Goal: Communication & Community: Answer question/provide support

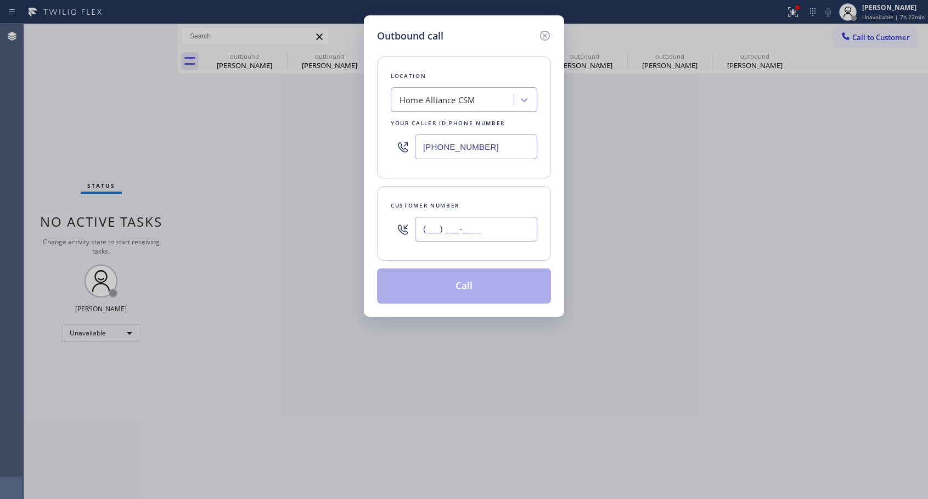
click at [472, 227] on input "(___) ___-____" at bounding box center [476, 229] width 122 height 25
paste input "425) 466-7146"
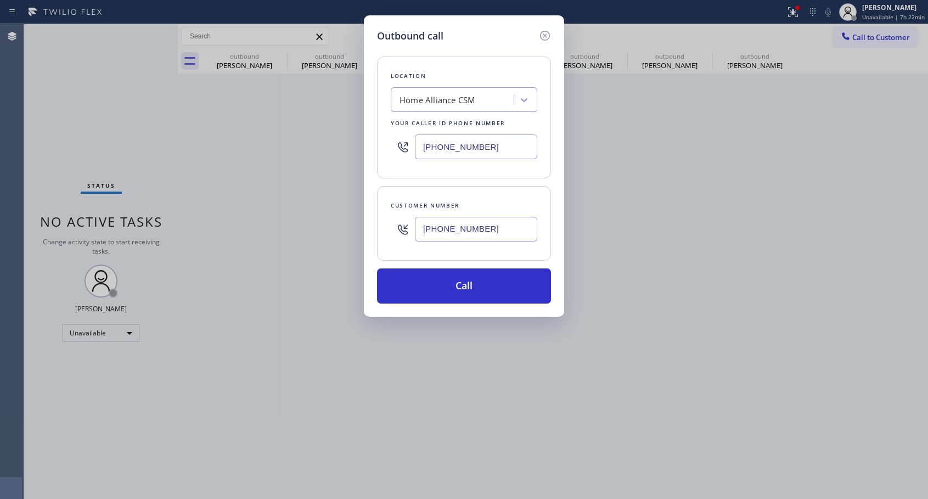
click at [524, 227] on input "[PHONE_NUMBER]" at bounding box center [476, 229] width 122 height 25
type input "[PHONE_NUMBER]"
click at [508, 281] on button "Call" at bounding box center [464, 285] width 174 height 35
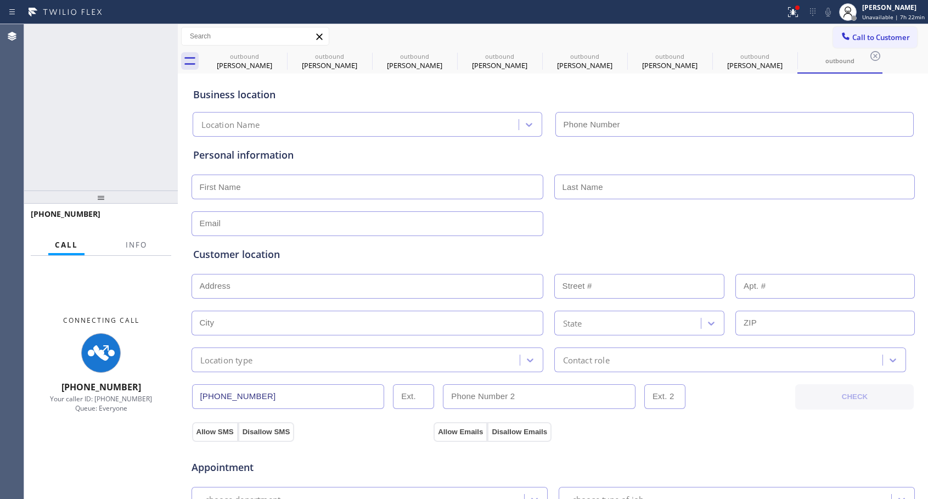
type input "[PHONE_NUMBER]"
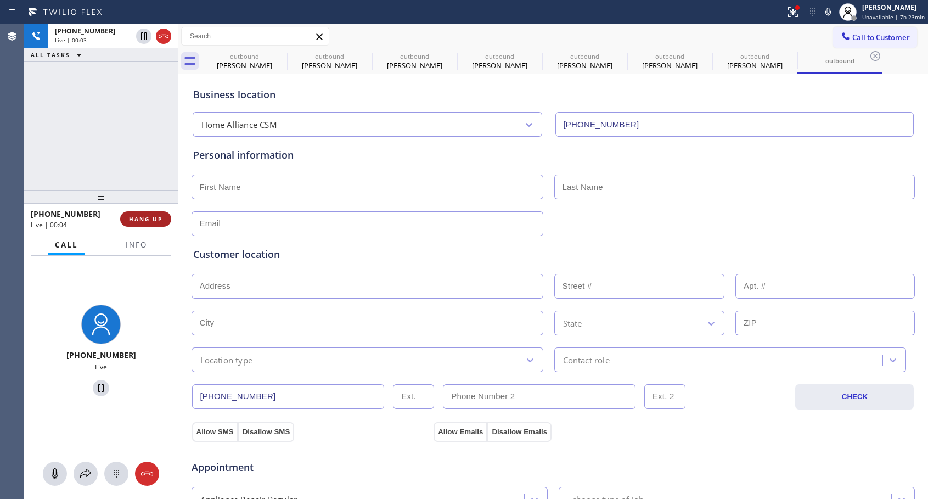
click at [159, 214] on button "HANG UP" at bounding box center [145, 218] width 51 height 15
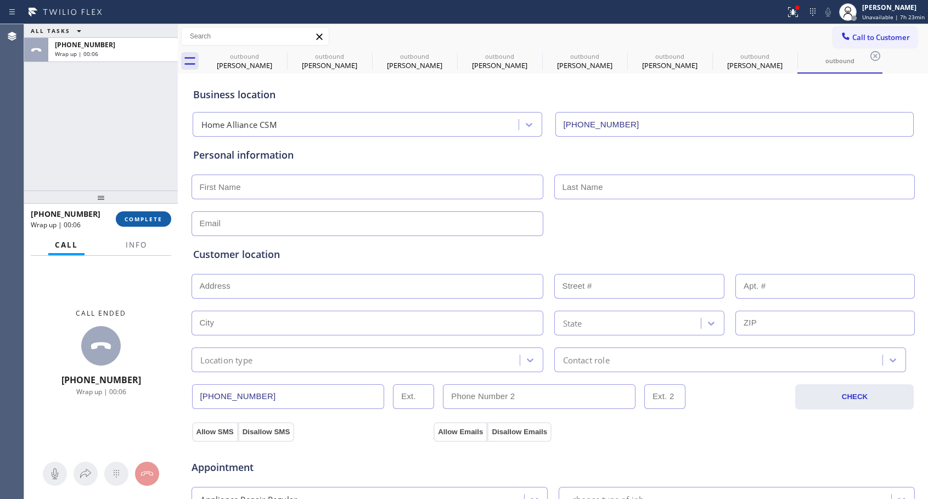
click at [156, 215] on span "COMPLETE" at bounding box center [144, 219] width 38 height 8
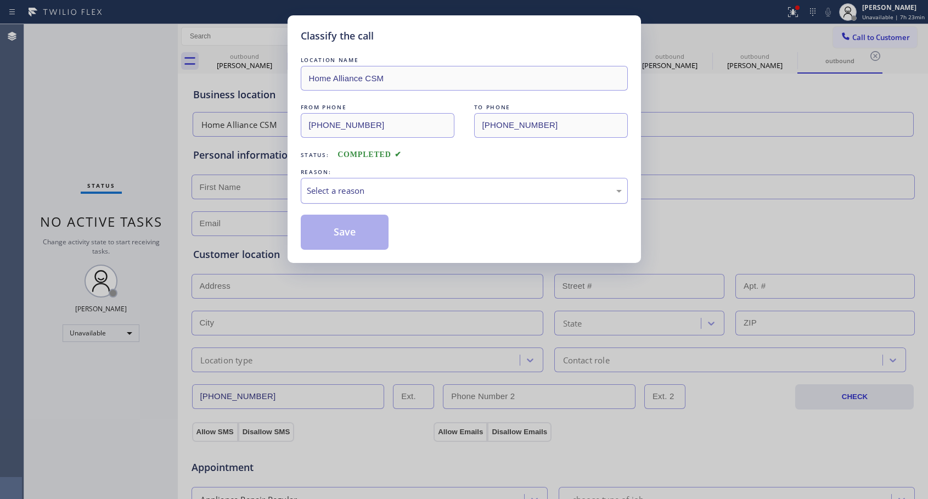
click at [348, 187] on div "Select a reason" at bounding box center [464, 190] width 315 height 13
click at [335, 229] on button "Save" at bounding box center [345, 232] width 88 height 35
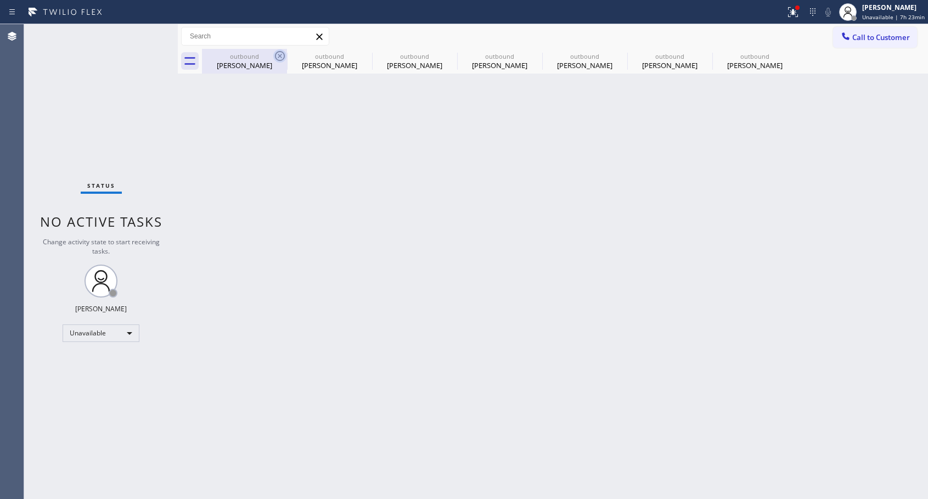
click at [278, 58] on icon at bounding box center [279, 55] width 13 height 13
click at [0, 0] on icon at bounding box center [0, 0] width 0 height 0
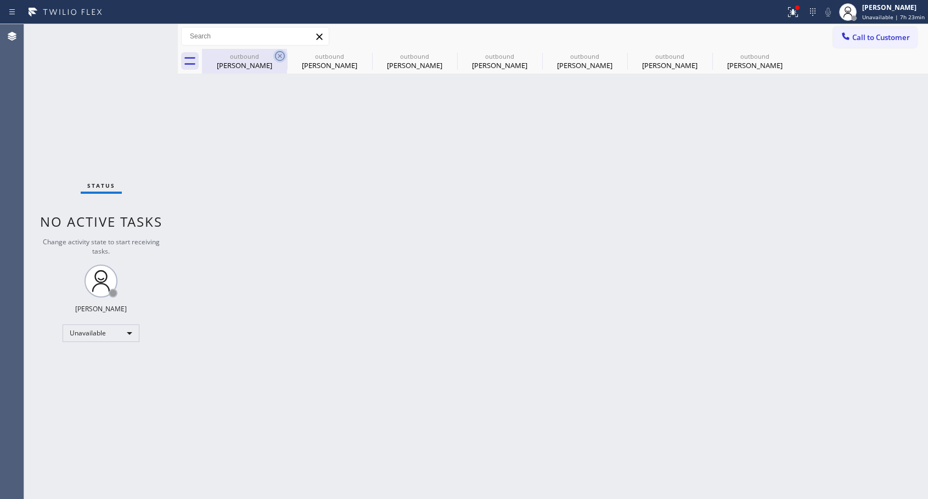
click at [0, 0] on icon at bounding box center [0, 0] width 0 height 0
click at [278, 58] on div "outbound [PERSON_NAME] outbound [PERSON_NAME] outbound [PERSON_NAME] outbound […" at bounding box center [565, 61] width 726 height 25
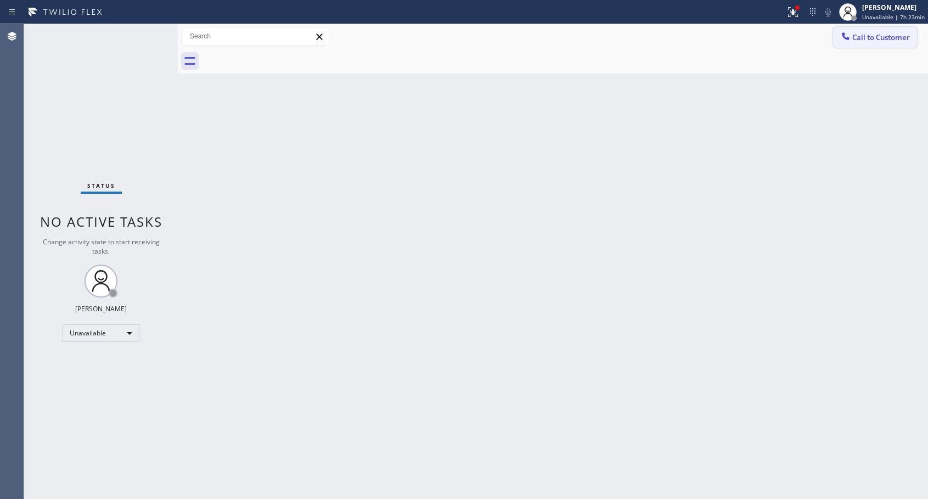
click at [842, 37] on icon at bounding box center [845, 36] width 11 height 11
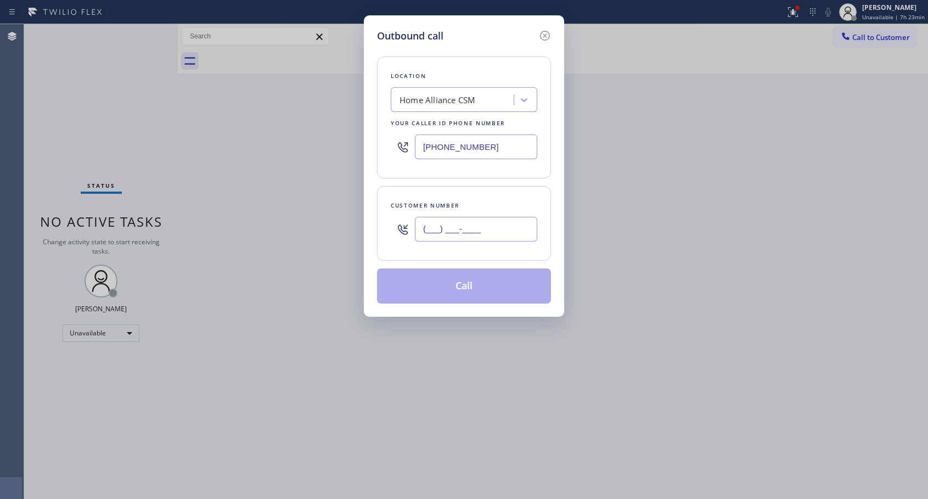
click at [493, 226] on input "(___) ___-____" at bounding box center [476, 229] width 122 height 25
paste input "425) 466-7146"
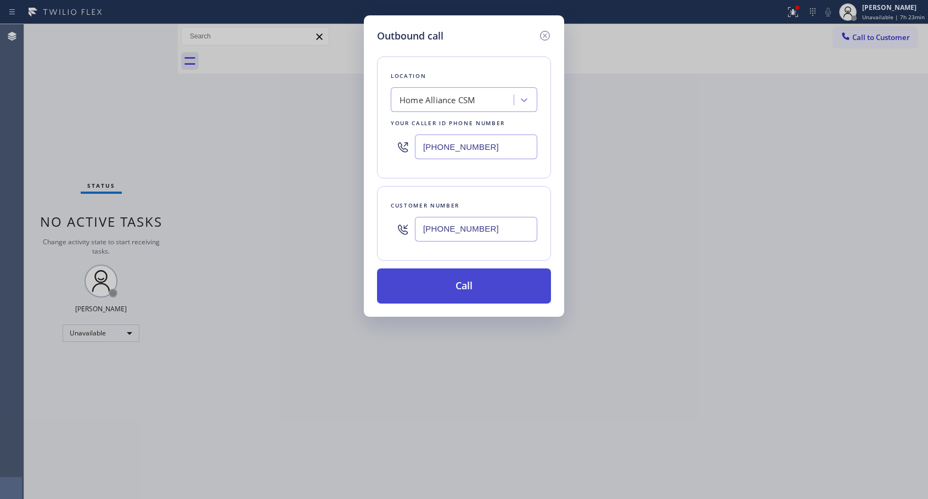
type input "[PHONE_NUMBER]"
click at [491, 289] on button "Call" at bounding box center [464, 285] width 174 height 35
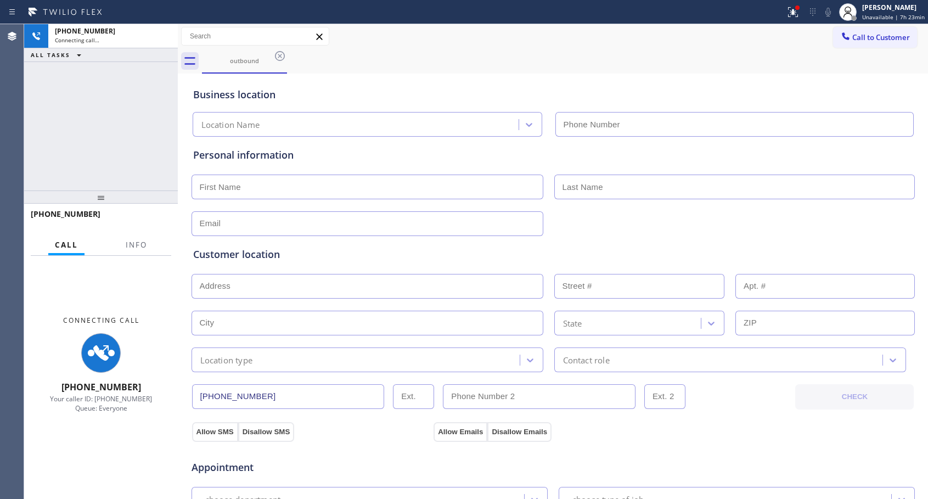
type input "[PHONE_NUMBER]"
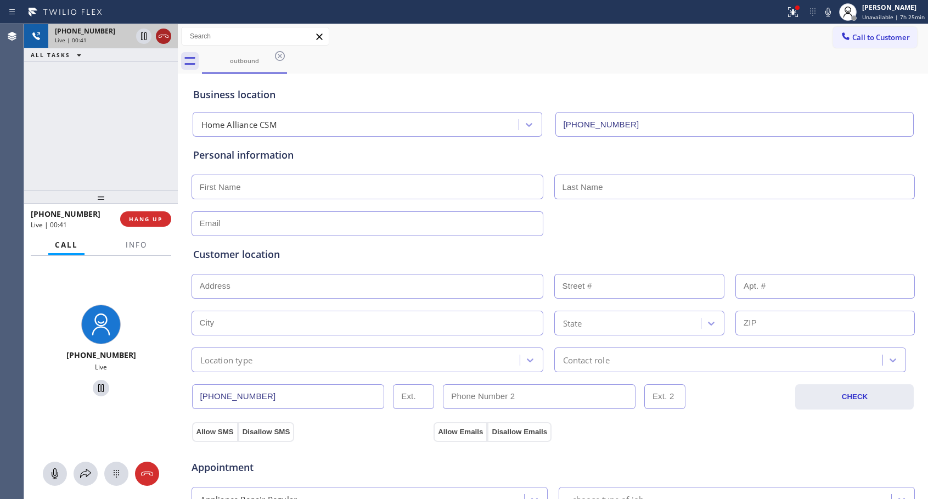
click at [161, 37] on icon at bounding box center [164, 36] width 10 height 3
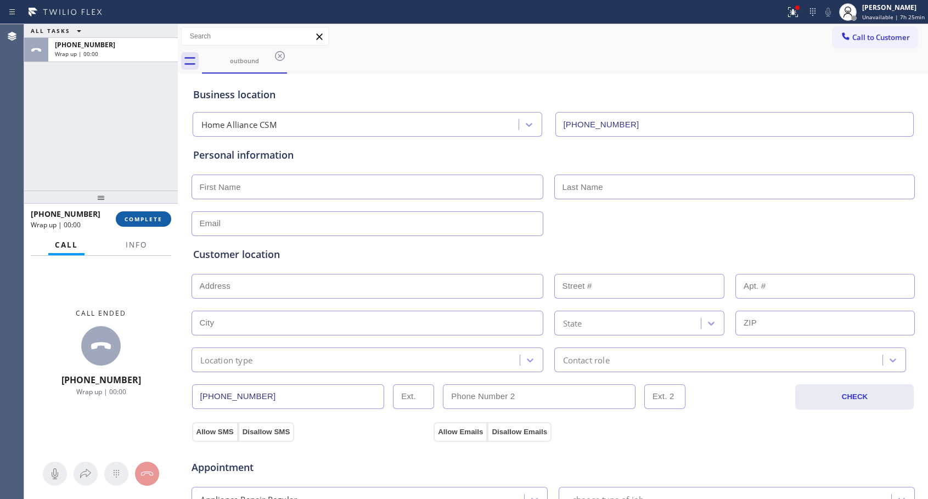
click at [151, 221] on span "COMPLETE" at bounding box center [144, 219] width 38 height 8
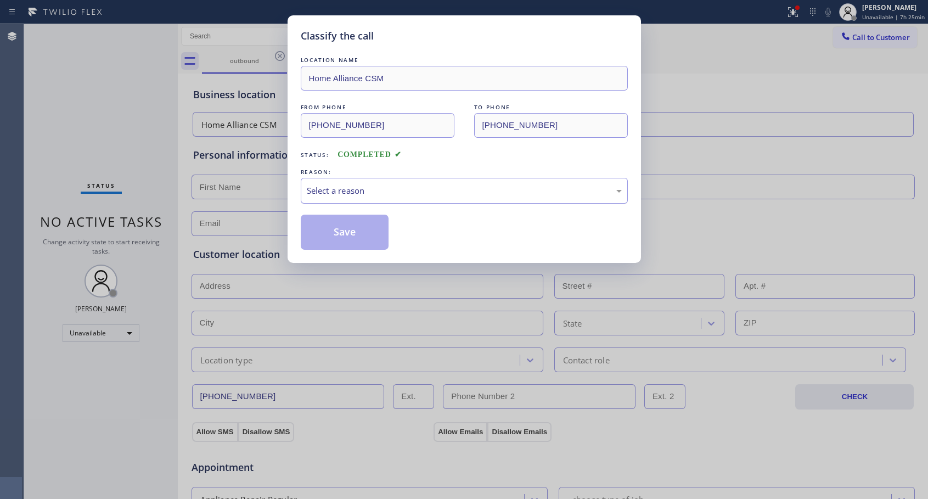
click at [366, 198] on div "Select a reason" at bounding box center [464, 191] width 327 height 26
click at [355, 231] on button "Save" at bounding box center [345, 232] width 88 height 35
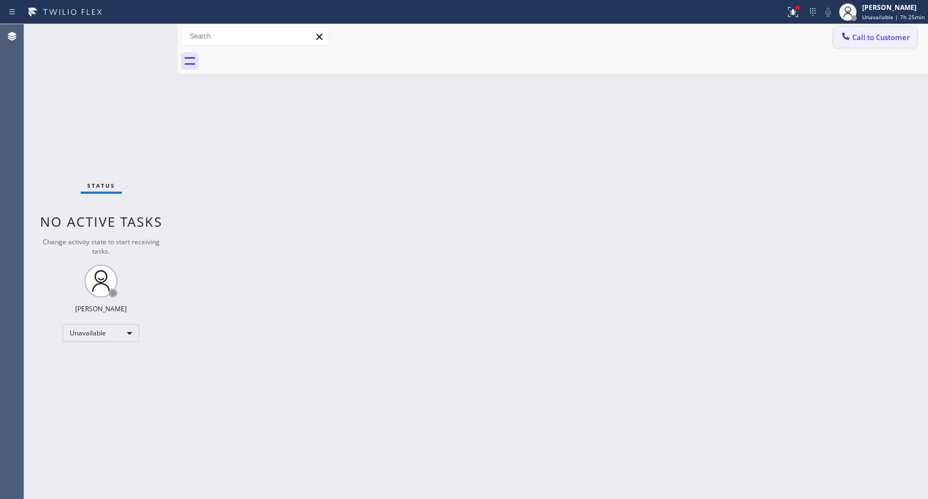
click at [860, 42] on button "Call to Customer" at bounding box center [875, 37] width 84 height 21
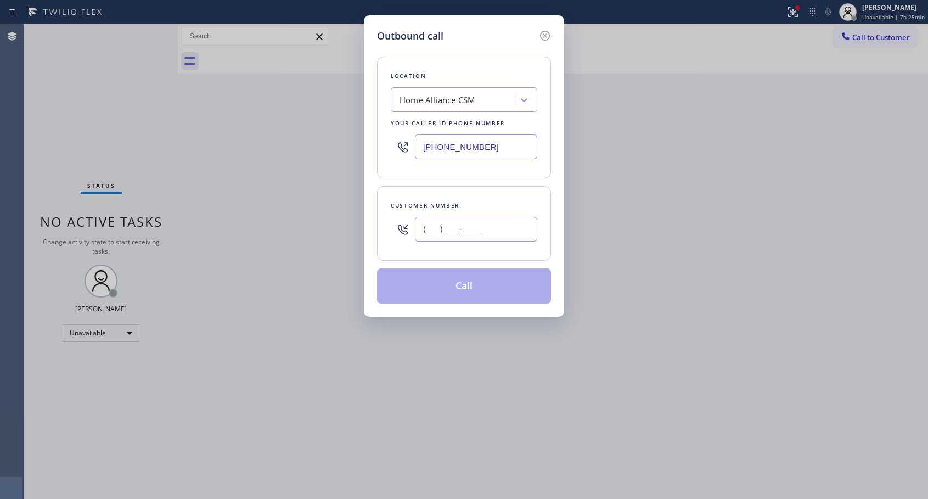
click at [510, 225] on input "(___) ___-____" at bounding box center [476, 229] width 122 height 25
paste input "425) 466-7146"
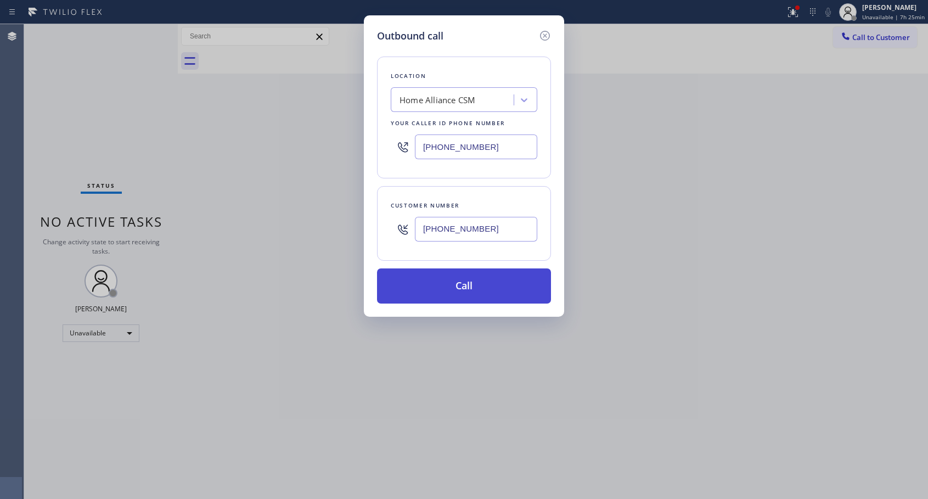
type input "[PHONE_NUMBER]"
click at [477, 283] on button "Call" at bounding box center [464, 285] width 174 height 35
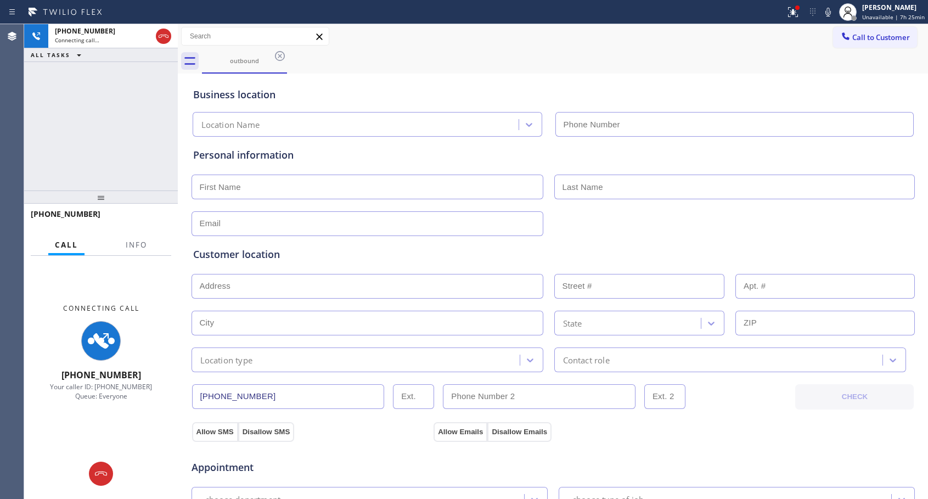
type input "[PHONE_NUMBER]"
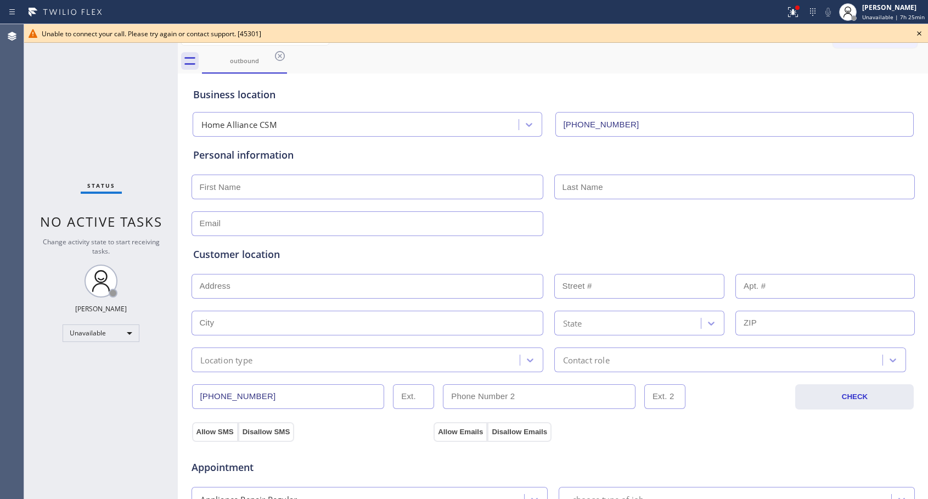
click at [920, 37] on icon at bounding box center [919, 33] width 13 height 13
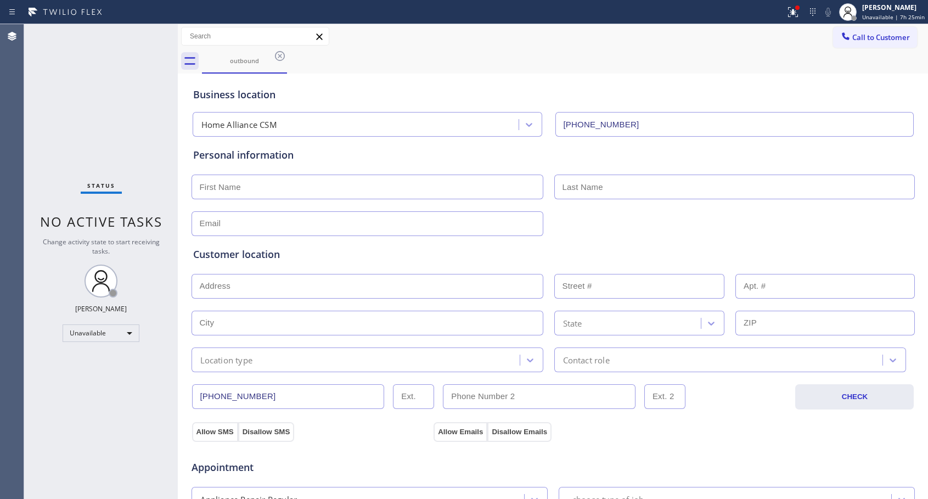
click at [854, 40] on span "Call to Customer" at bounding box center [881, 37] width 58 height 10
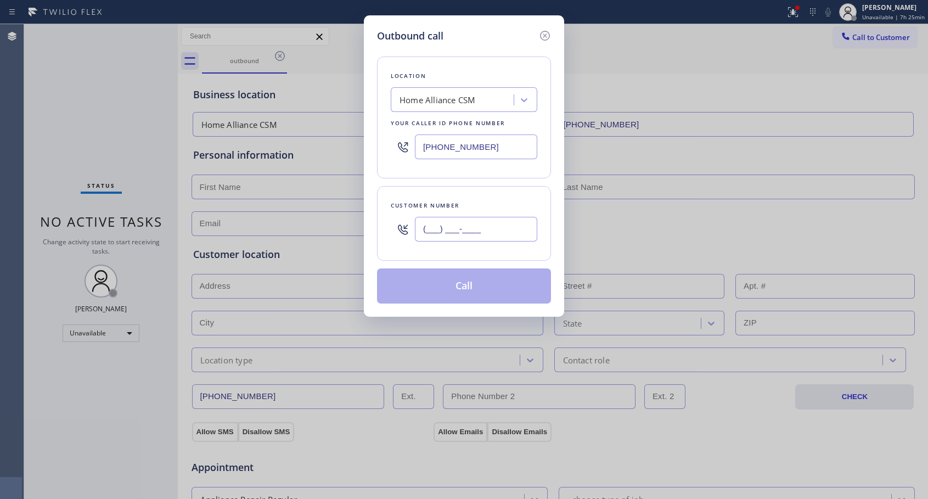
click at [526, 233] on input "(___) ___-____" at bounding box center [476, 229] width 122 height 25
paste input "425) 466-7146"
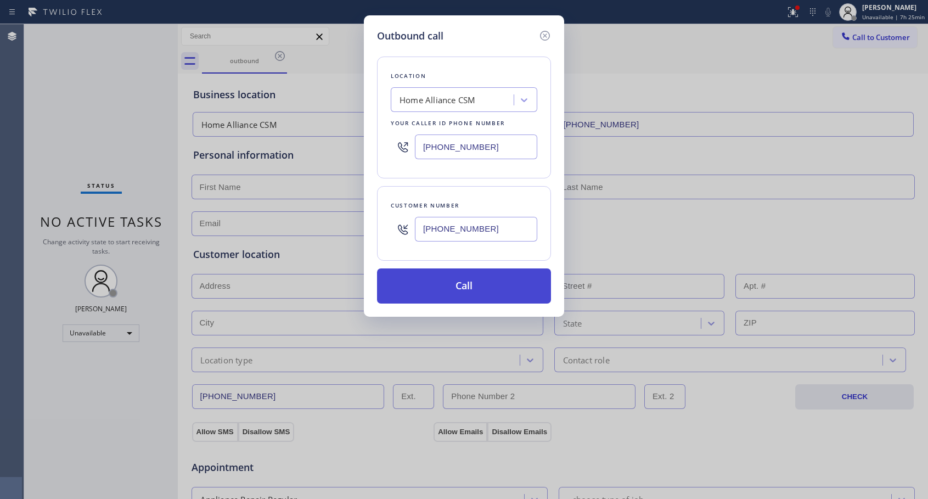
type input "[PHONE_NUMBER]"
click at [519, 285] on button "Call" at bounding box center [464, 285] width 174 height 35
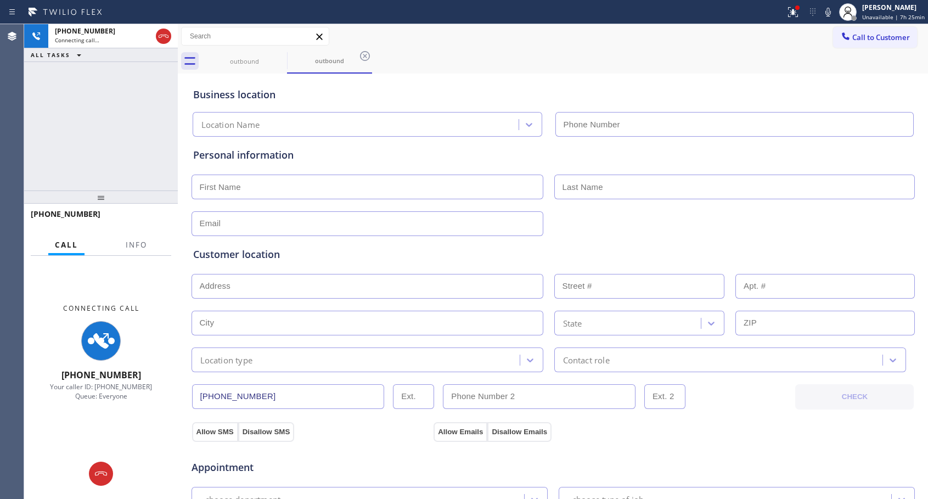
type input "[PHONE_NUMBER]"
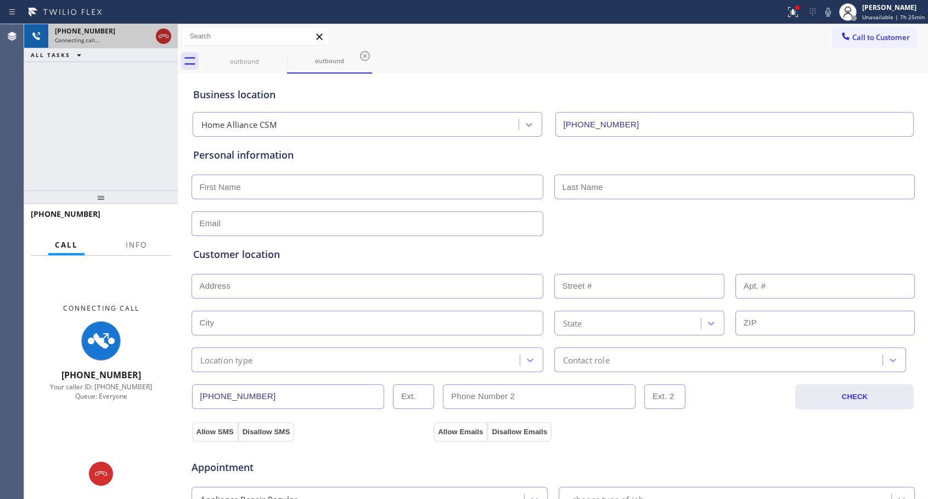
click at [166, 36] on icon at bounding box center [163, 36] width 13 height 13
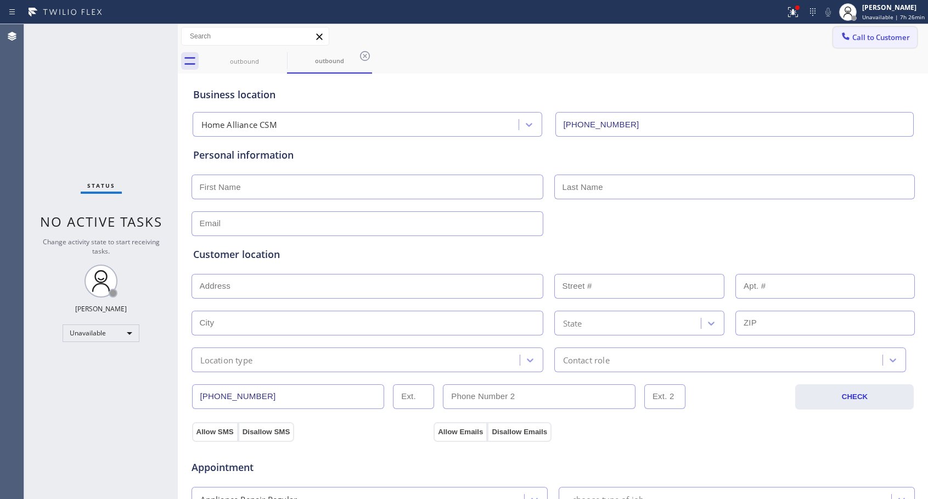
click at [852, 36] on span "Call to Customer" at bounding box center [881, 37] width 58 height 10
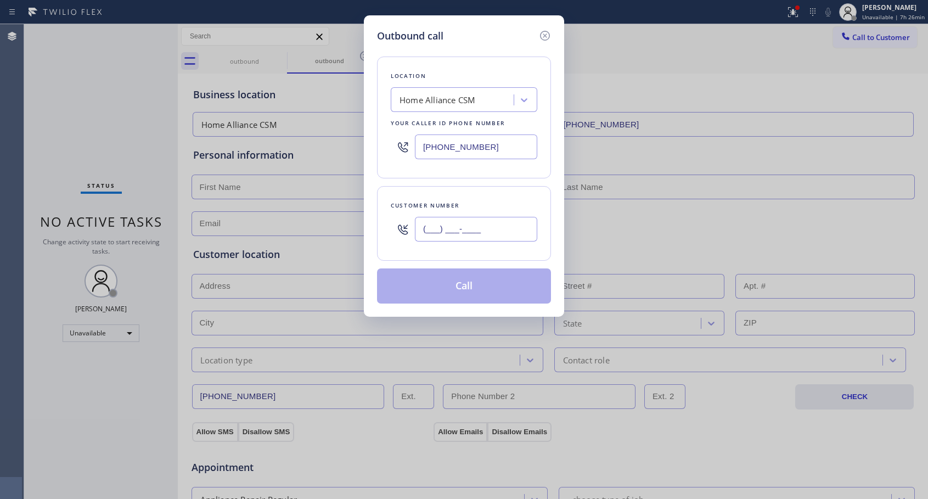
click at [481, 237] on input "(___) ___-____" at bounding box center [476, 229] width 122 height 25
paste input "425) 466-7146"
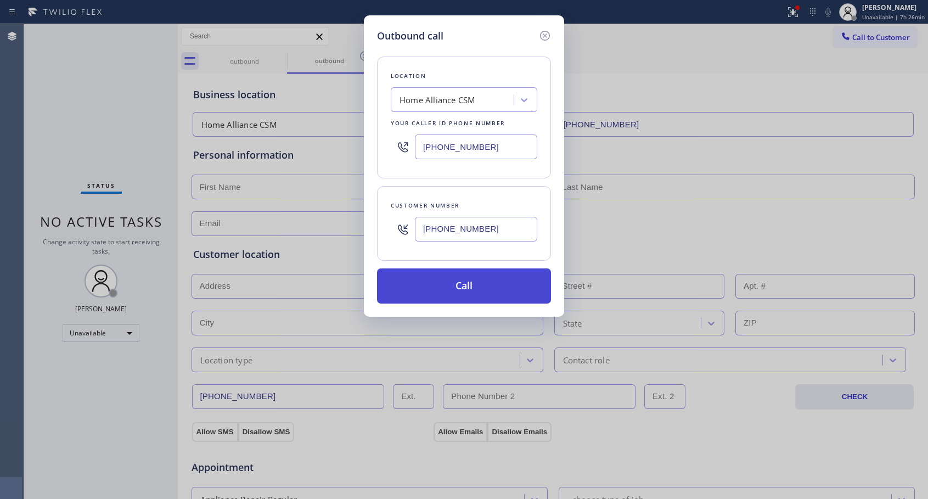
type input "[PHONE_NUMBER]"
click at [504, 290] on button "Call" at bounding box center [464, 285] width 174 height 35
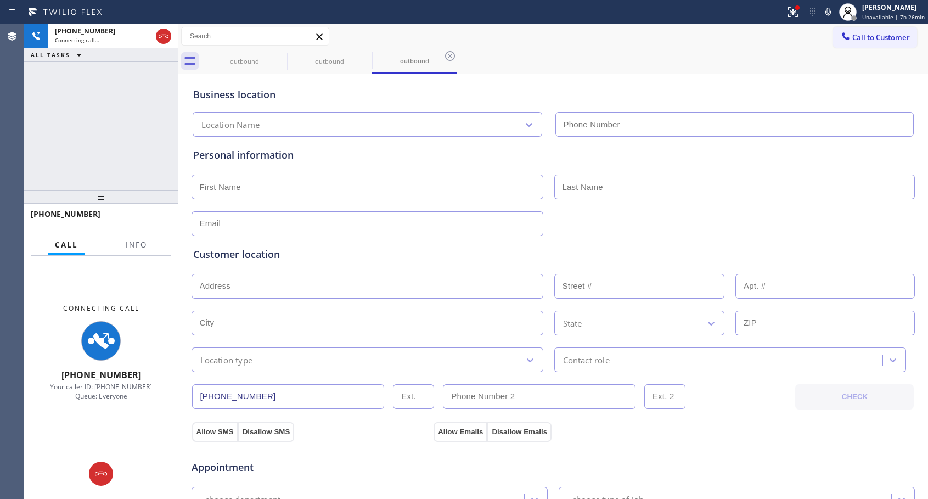
type input "[PHONE_NUMBER]"
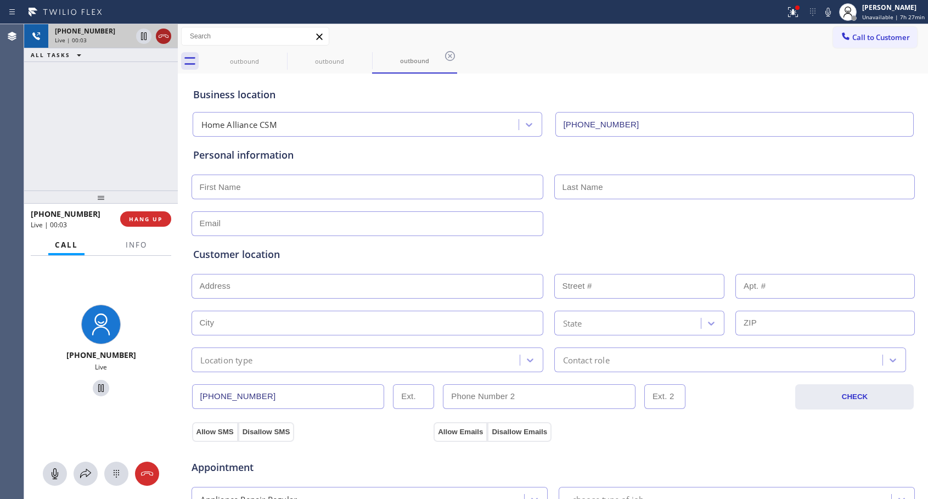
click at [161, 34] on icon at bounding box center [163, 36] width 13 height 13
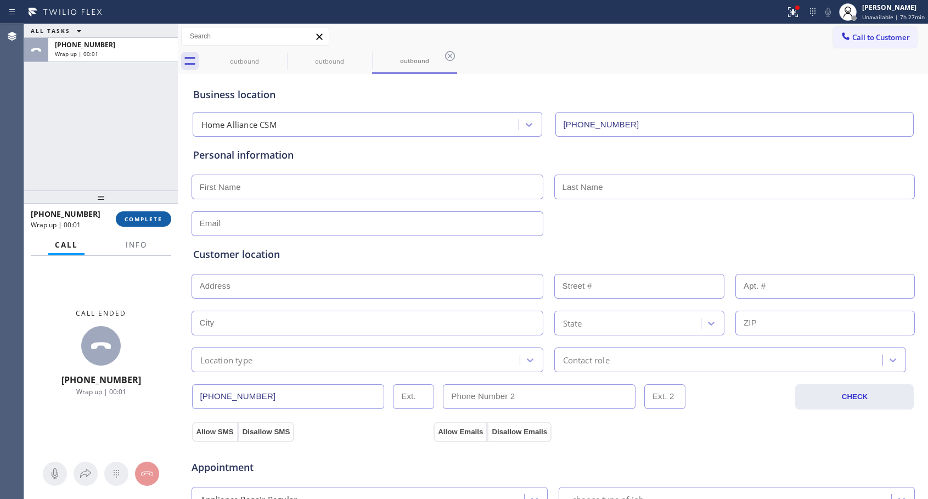
click at [160, 220] on span "COMPLETE" at bounding box center [144, 219] width 38 height 8
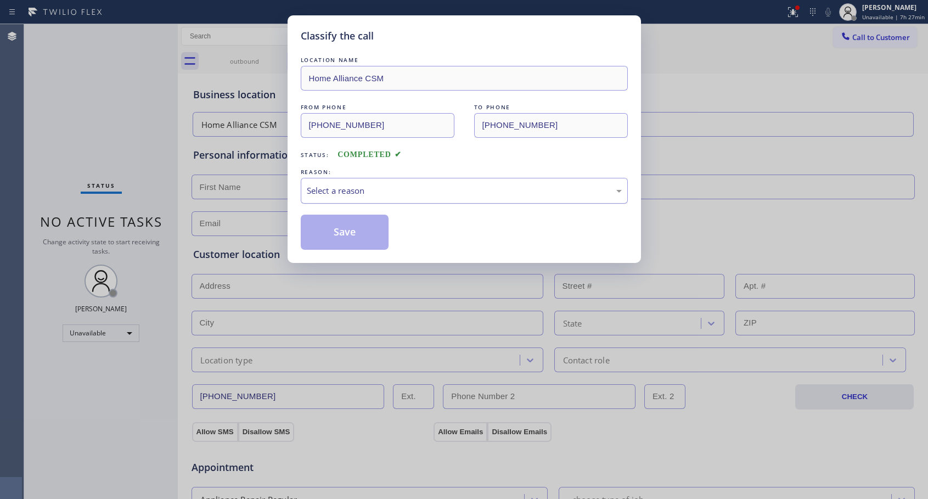
click at [440, 189] on div "Select a reason" at bounding box center [464, 190] width 315 height 13
click at [349, 231] on button "Save" at bounding box center [345, 232] width 88 height 35
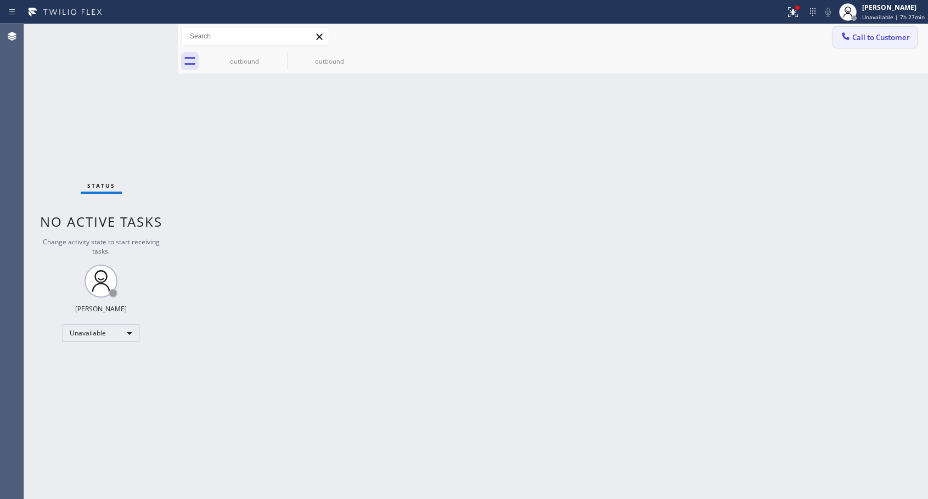
click at [854, 42] on span "Call to Customer" at bounding box center [881, 37] width 58 height 10
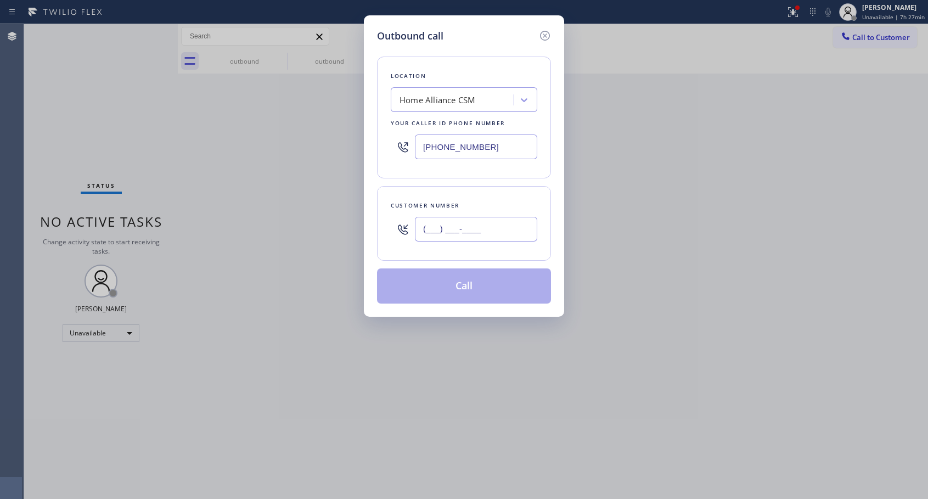
click at [509, 229] on input "(___) ___-____" at bounding box center [476, 229] width 122 height 25
paste input "425) 466-7146"
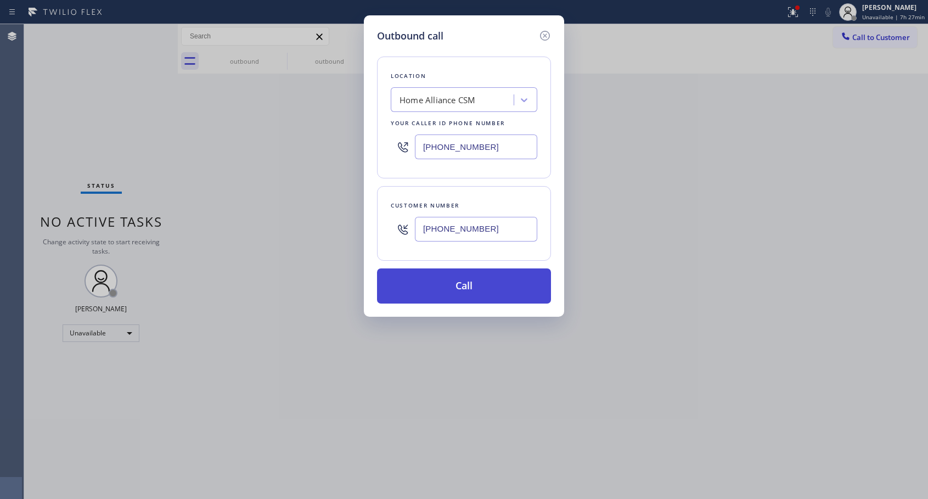
type input "[PHONE_NUMBER]"
click at [500, 292] on button "Call" at bounding box center [464, 285] width 174 height 35
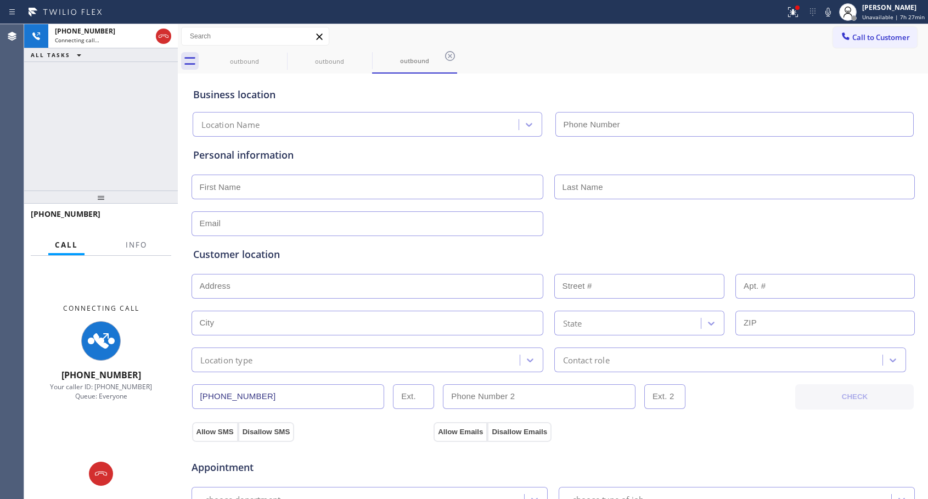
type input "[PHONE_NUMBER]"
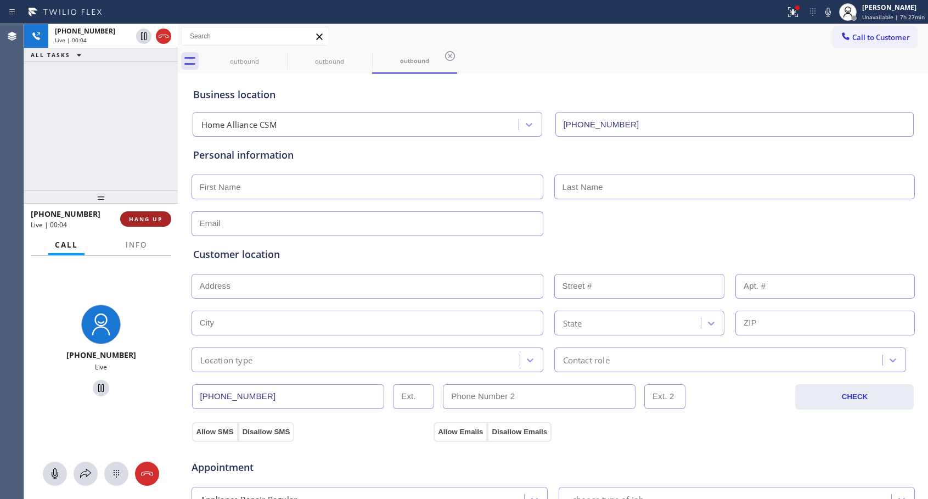
click at [140, 214] on button "HANG UP" at bounding box center [145, 218] width 51 height 15
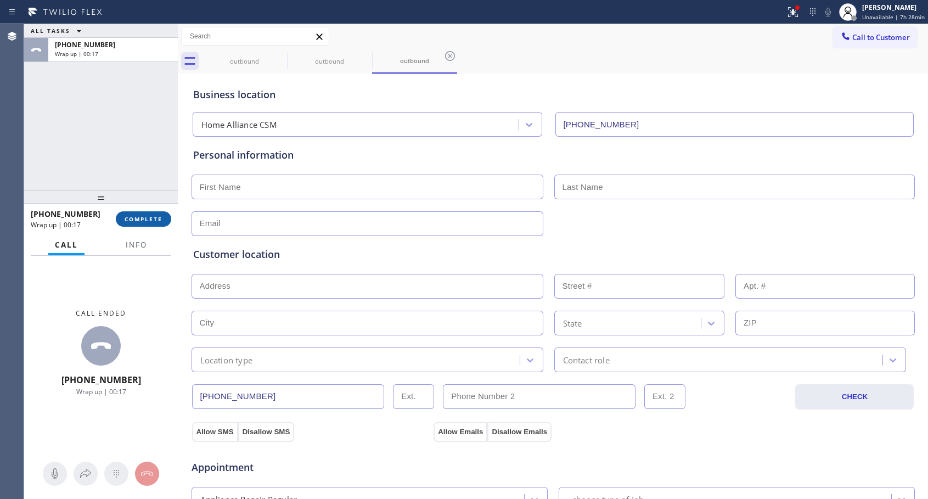
click at [142, 218] on span "COMPLETE" at bounding box center [144, 219] width 38 height 8
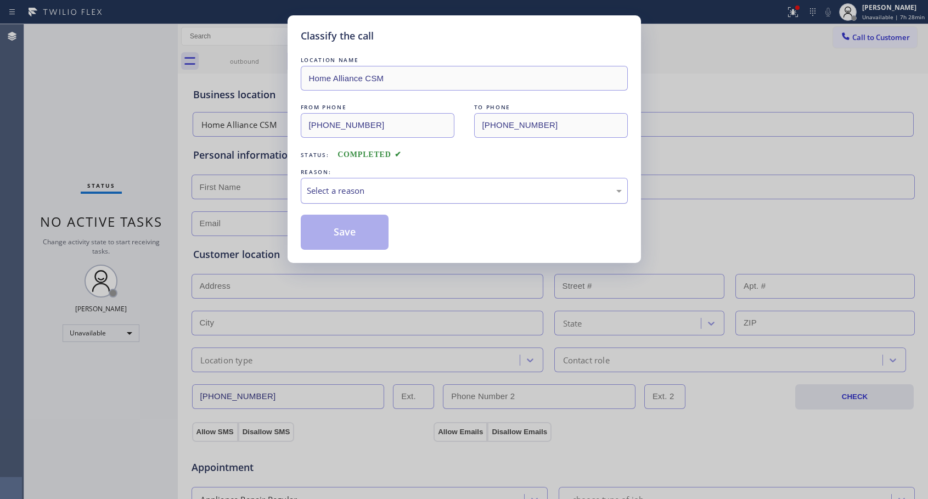
click at [322, 184] on div "Select a reason" at bounding box center [464, 190] width 315 height 13
click at [335, 230] on button "Save" at bounding box center [345, 232] width 88 height 35
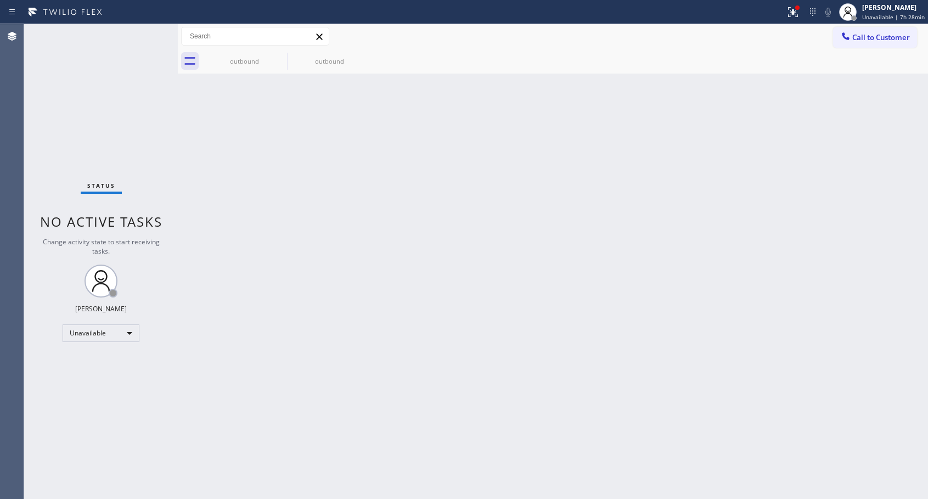
drag, startPoint x: 882, startPoint y: 43, endPoint x: 502, endPoint y: 239, distance: 427.4
click at [881, 43] on button "Call to Customer" at bounding box center [875, 37] width 84 height 21
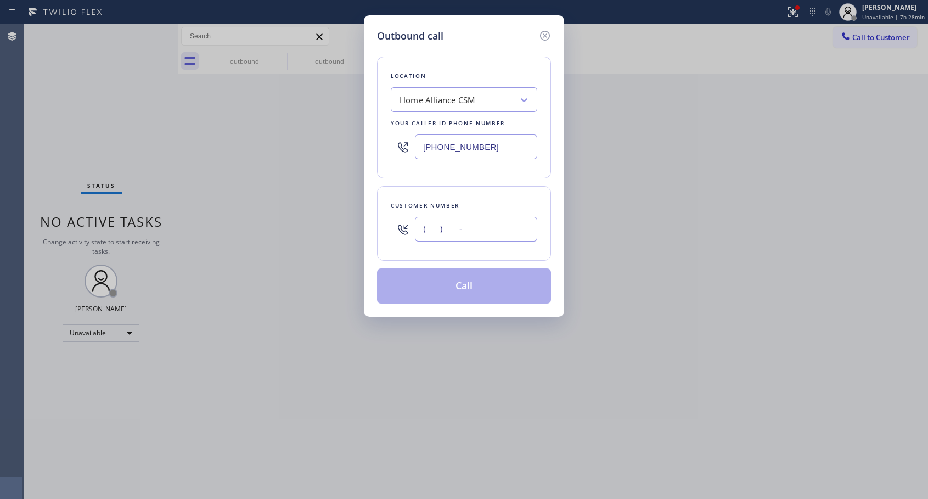
click at [483, 229] on input "(___) ___-____" at bounding box center [476, 229] width 122 height 25
paste input "425) 466-7146"
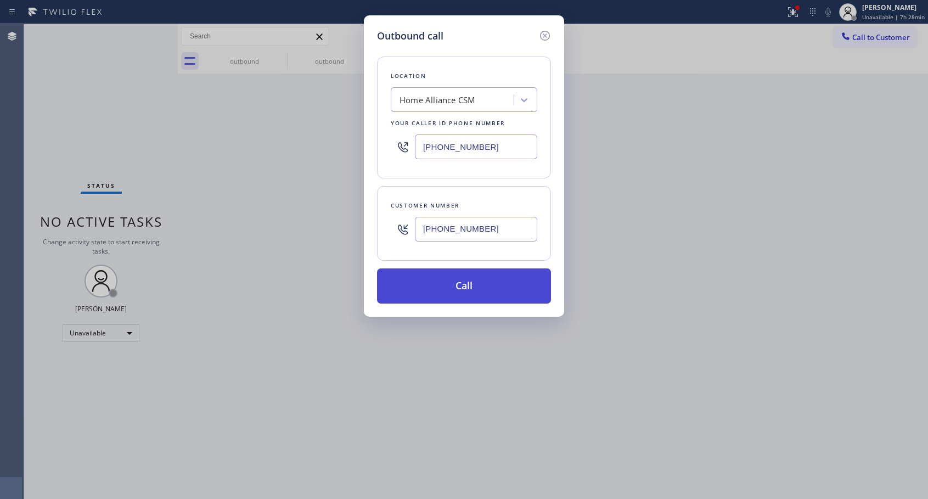
type input "[PHONE_NUMBER]"
click at [486, 290] on button "Call" at bounding box center [464, 285] width 174 height 35
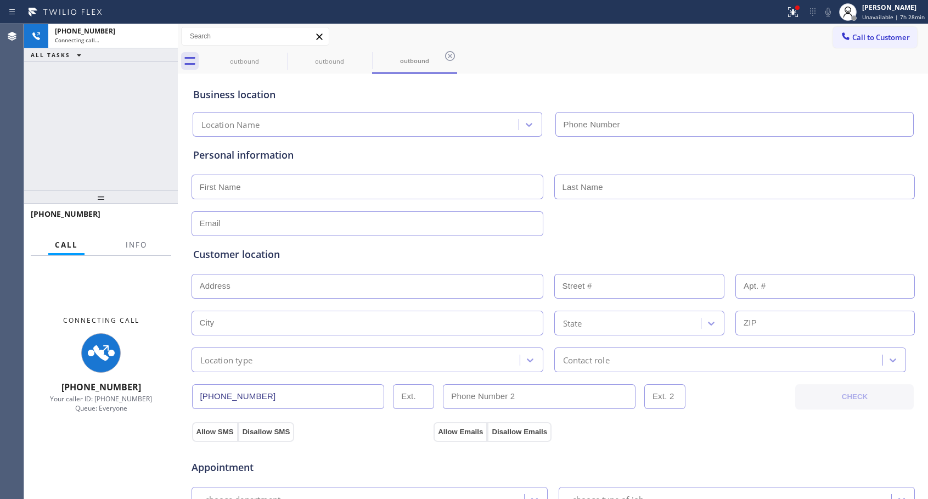
type input "[PHONE_NUMBER]"
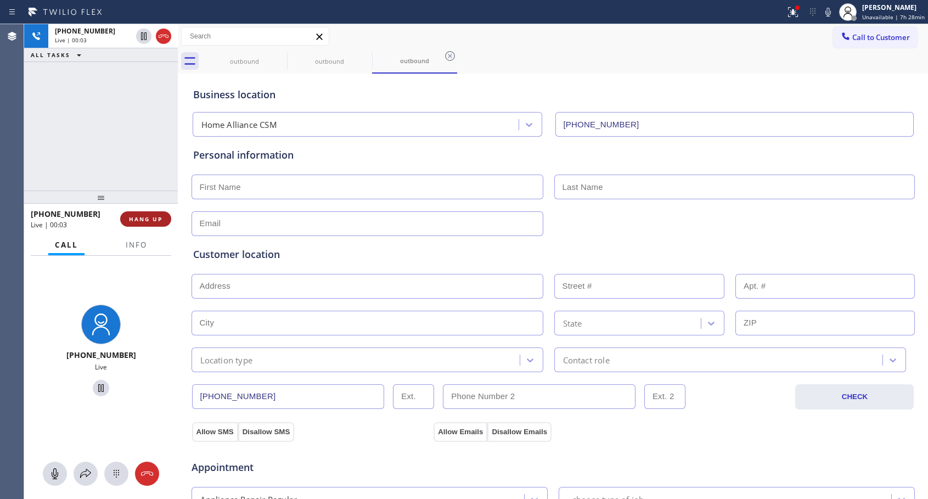
click at [148, 215] on span "HANG UP" at bounding box center [145, 219] width 33 height 8
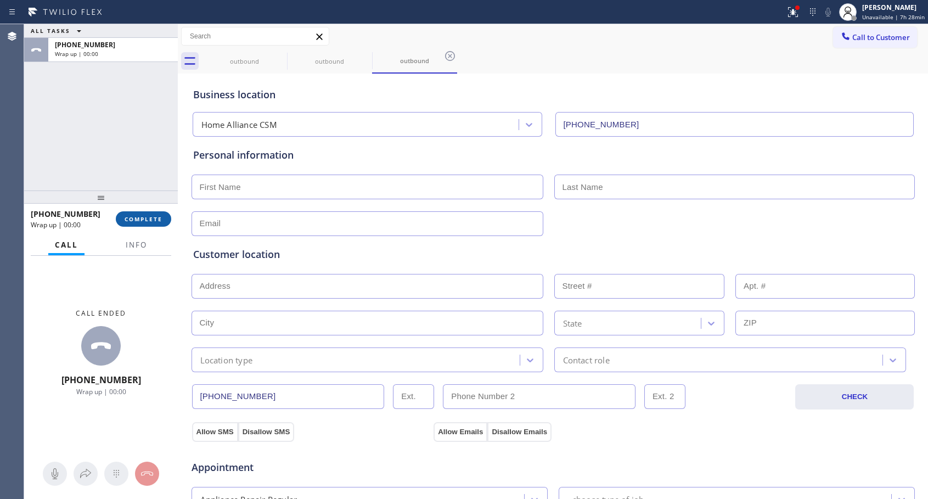
click at [151, 216] on span "COMPLETE" at bounding box center [144, 219] width 38 height 8
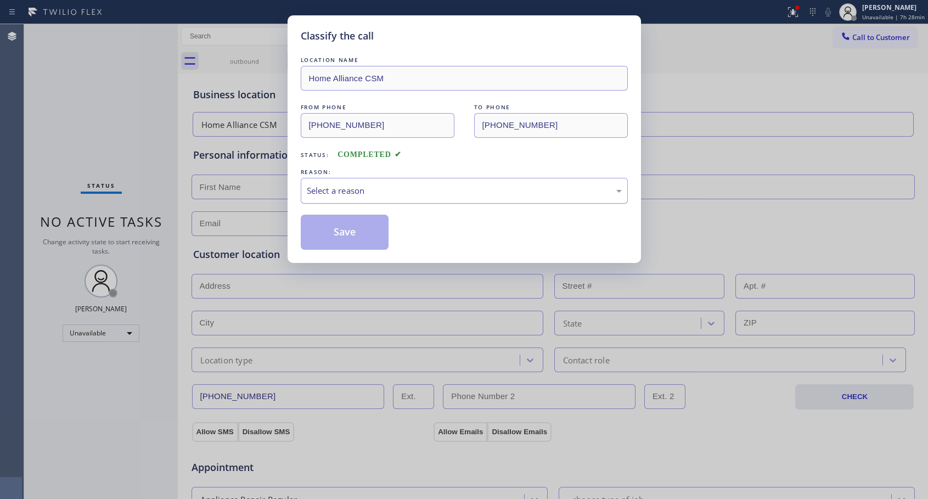
click at [399, 193] on div "Select a reason" at bounding box center [464, 190] width 315 height 13
click at [375, 231] on button "Save" at bounding box center [345, 232] width 88 height 35
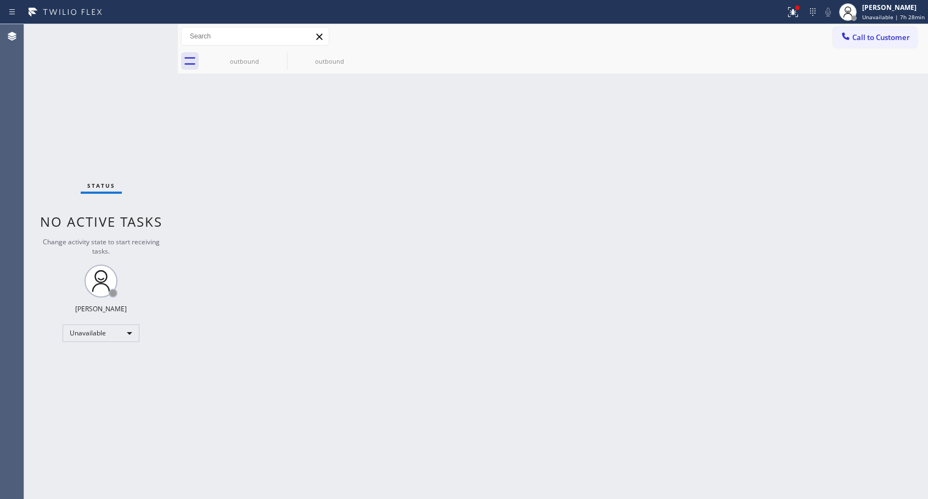
drag, startPoint x: 844, startPoint y: 42, endPoint x: 686, endPoint y: 86, distance: 164.6
click at [845, 42] on div at bounding box center [845, 37] width 13 height 13
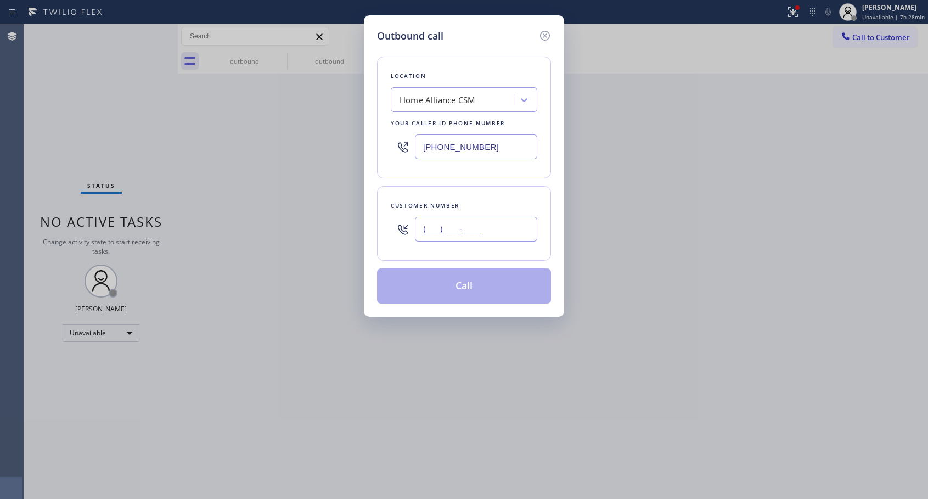
click at [456, 232] on input "(___) ___-____" at bounding box center [476, 229] width 122 height 25
paste input "425) 466-7146"
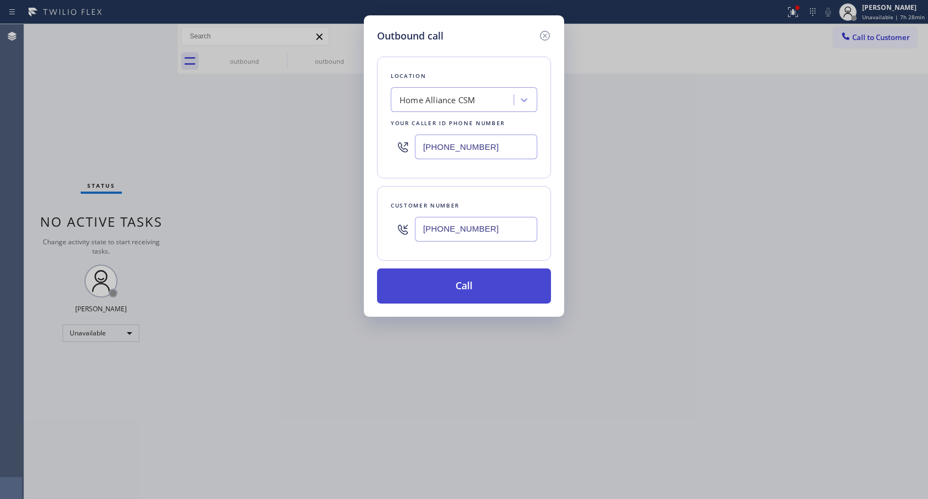
type input "[PHONE_NUMBER]"
click at [475, 287] on button "Call" at bounding box center [464, 285] width 174 height 35
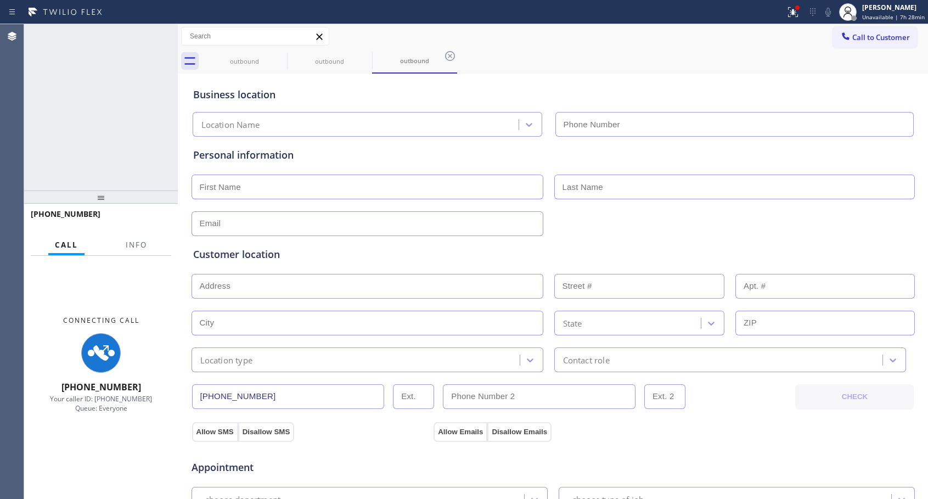
type input "[PHONE_NUMBER]"
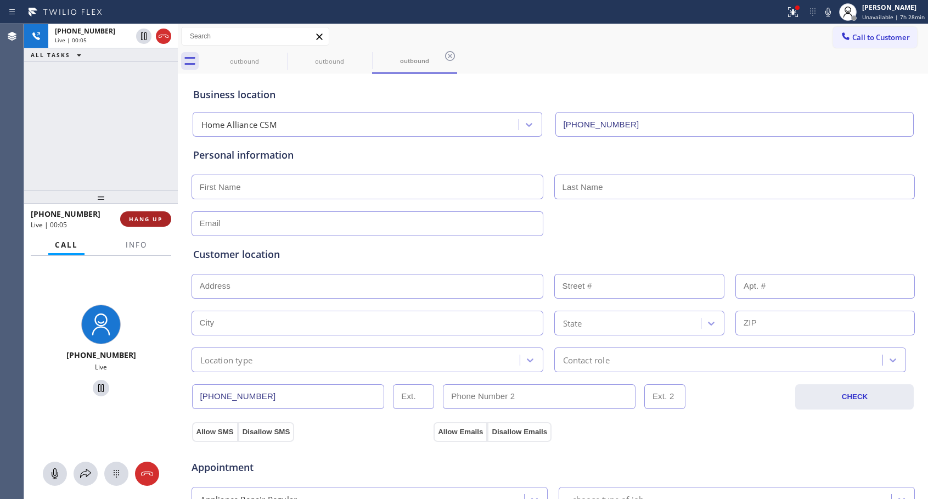
click at [160, 213] on button "HANG UP" at bounding box center [145, 218] width 51 height 15
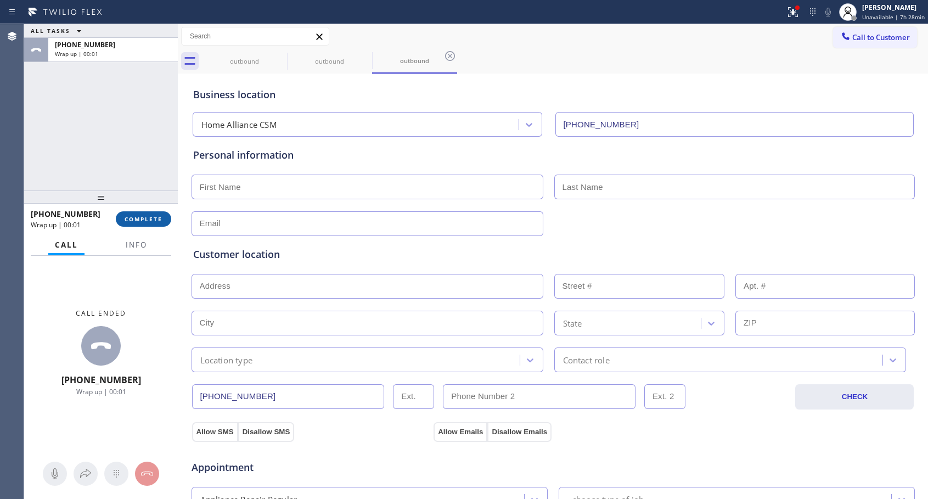
click at [160, 212] on button "COMPLETE" at bounding box center [143, 218] width 55 height 15
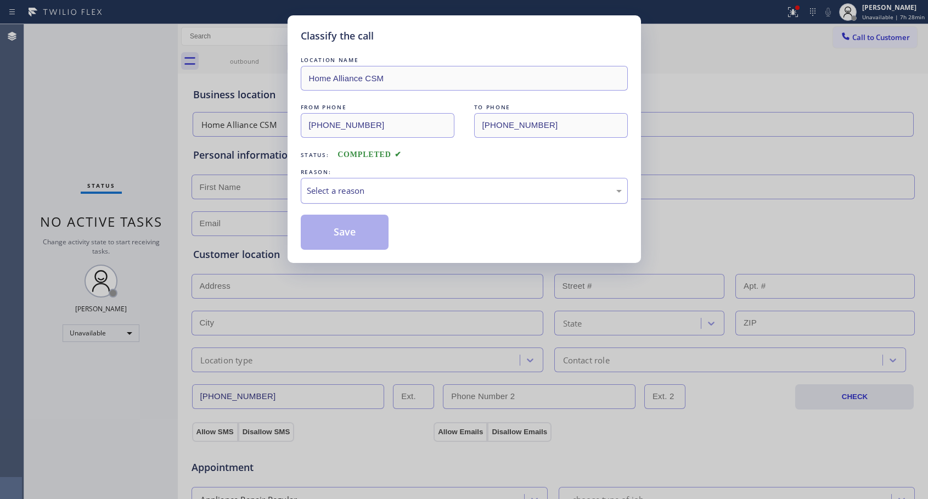
click at [417, 191] on div "Select a reason" at bounding box center [464, 190] width 315 height 13
click at [360, 231] on button "Save" at bounding box center [345, 232] width 88 height 35
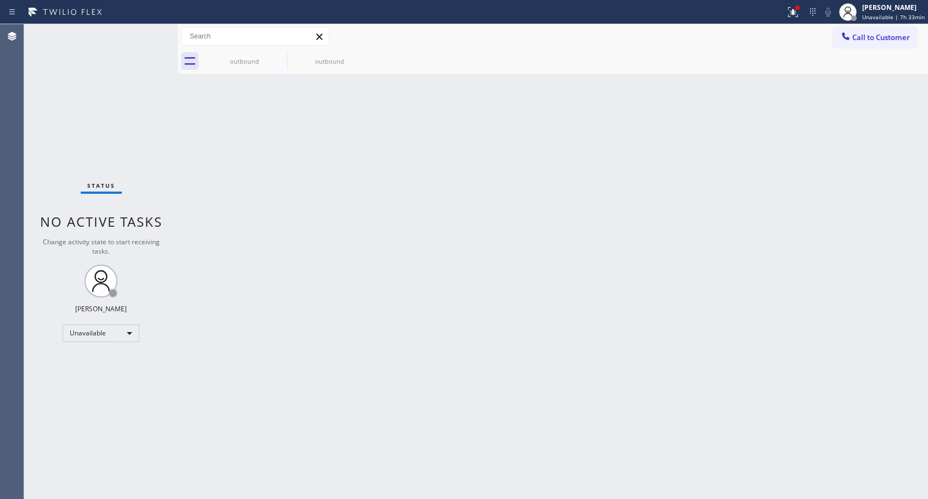
click at [854, 42] on button "Call to Customer" at bounding box center [875, 37] width 84 height 21
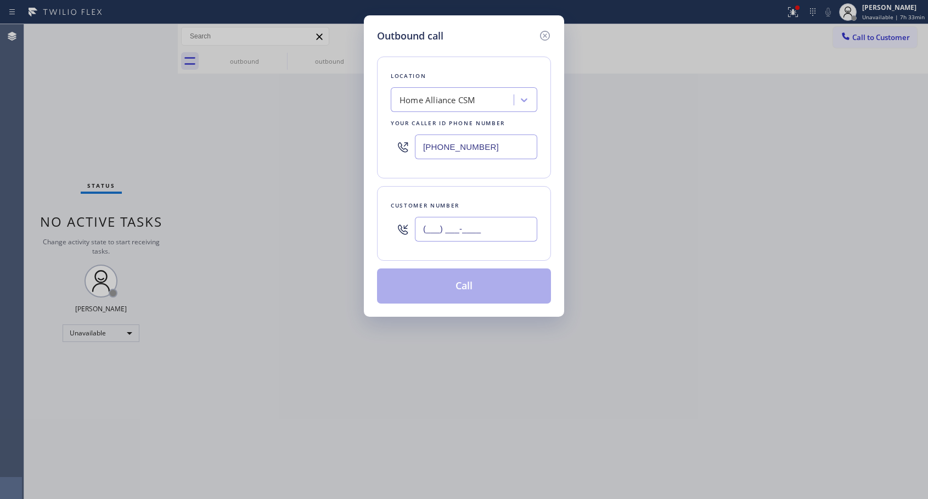
click at [473, 227] on input "(___) ___-____" at bounding box center [476, 229] width 122 height 25
paste input "415) 500-1579"
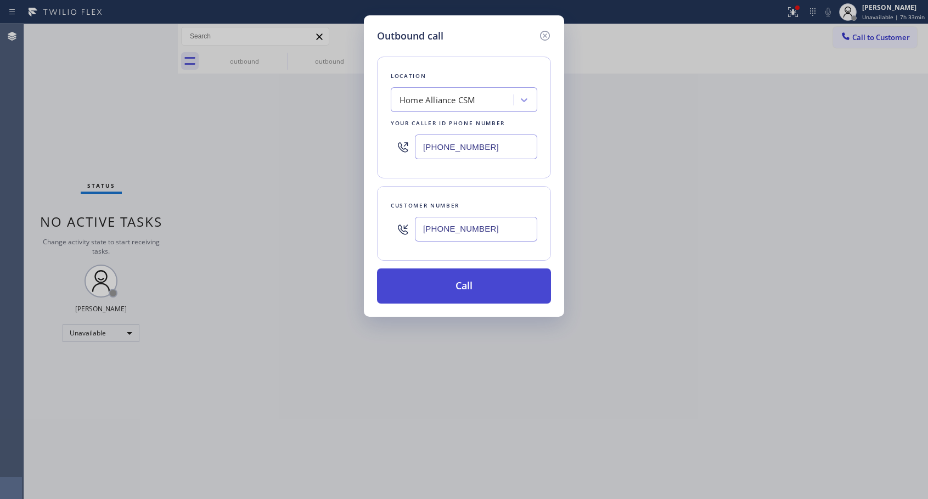
type input "[PHONE_NUMBER]"
click at [475, 287] on button "Call" at bounding box center [464, 285] width 174 height 35
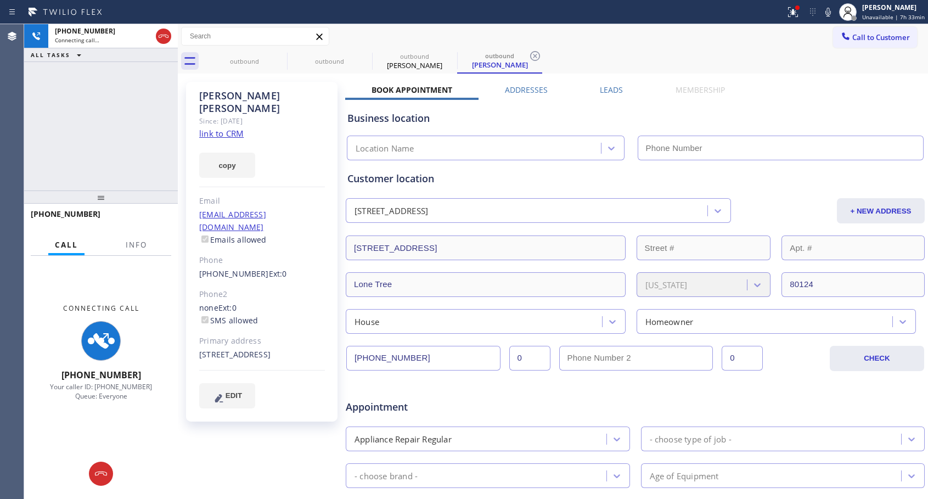
type input "[PHONE_NUMBER]"
click at [162, 35] on icon at bounding box center [164, 36] width 10 height 3
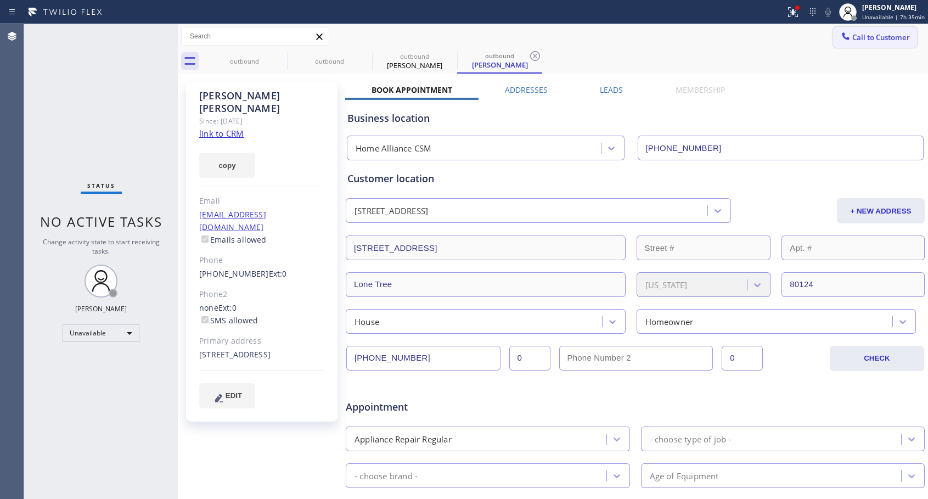
click at [840, 35] on icon at bounding box center [845, 36] width 11 height 11
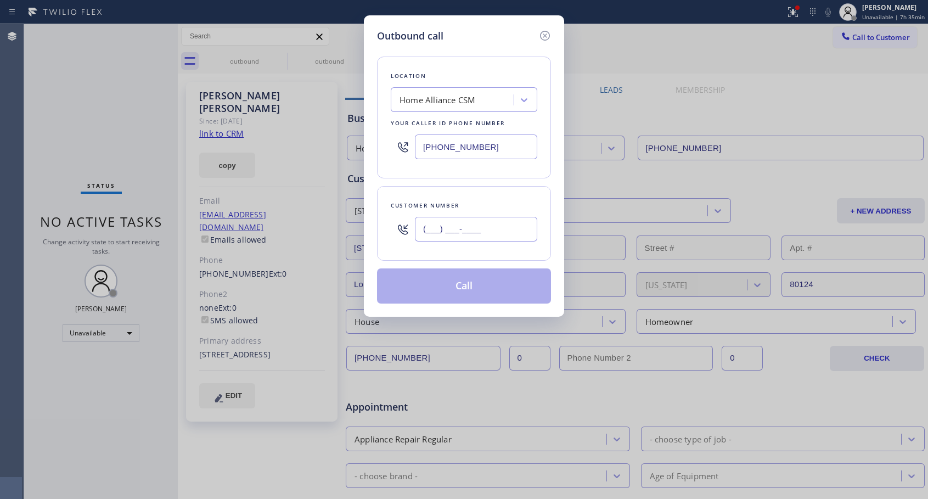
click at [495, 228] on input "(___) ___-____" at bounding box center [476, 229] width 122 height 25
paste input "760) 504-5509"
type input "[PHONE_NUMBER]"
click at [484, 186] on div "Customer number [PHONE_NUMBER]" at bounding box center [464, 223] width 174 height 75
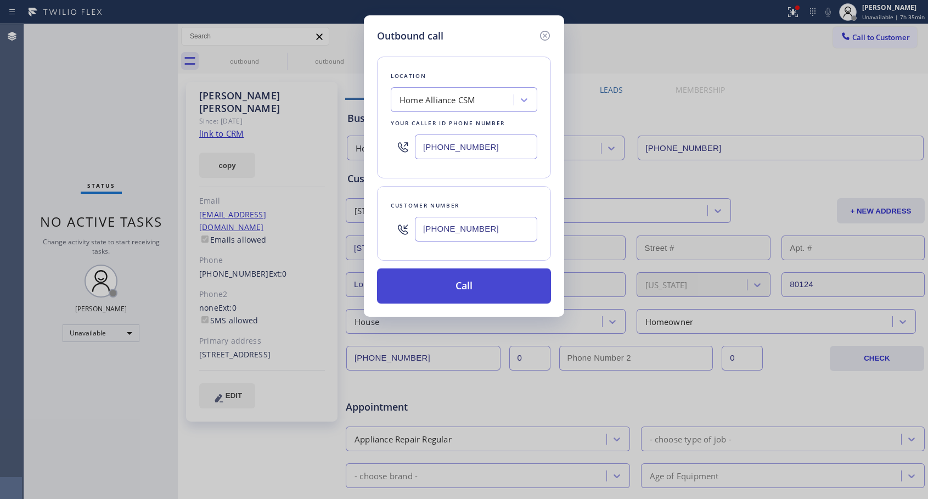
click at [489, 289] on button "Call" at bounding box center [464, 285] width 174 height 35
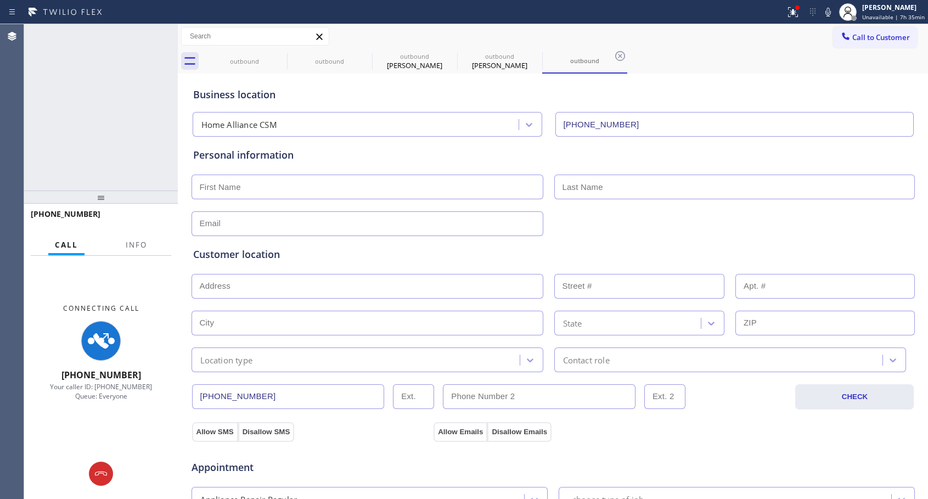
type input "[PHONE_NUMBER]"
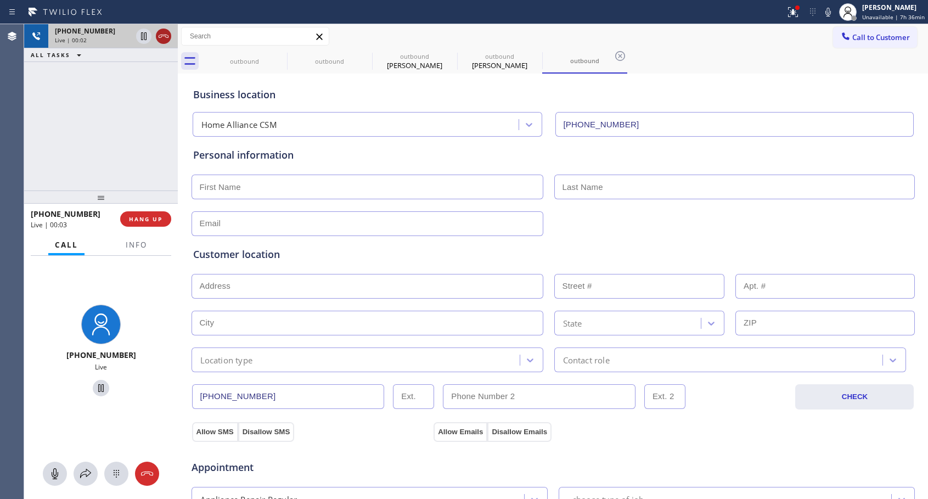
click at [164, 32] on icon at bounding box center [163, 36] width 13 height 13
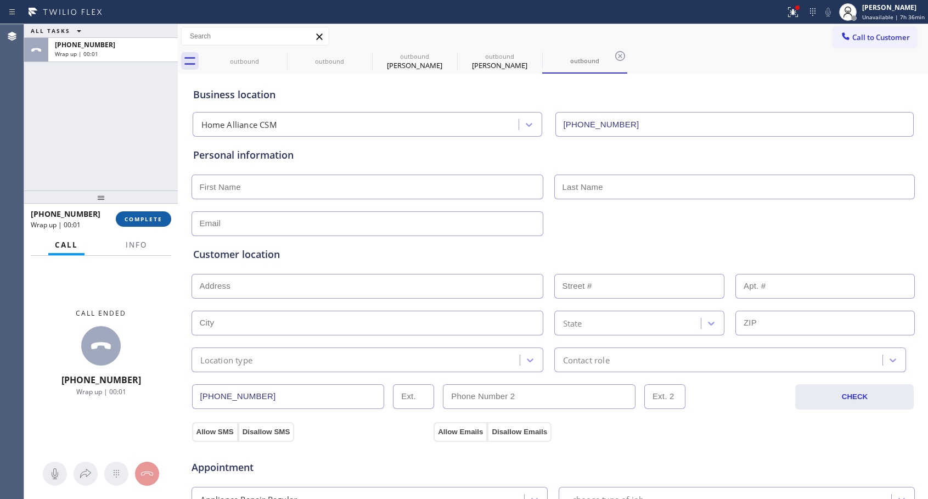
click at [154, 220] on span "COMPLETE" at bounding box center [144, 219] width 38 height 8
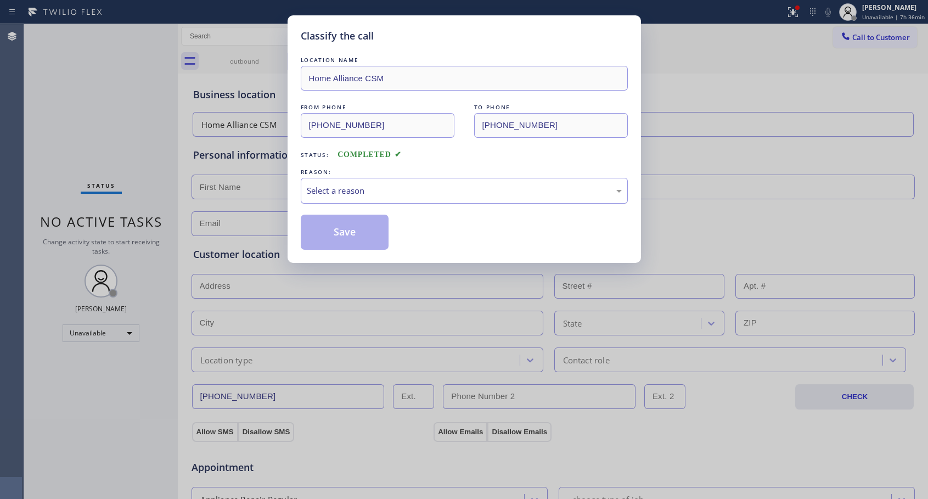
click at [453, 195] on div "Select a reason" at bounding box center [464, 190] width 315 height 13
click at [356, 231] on button "Save" at bounding box center [345, 232] width 88 height 35
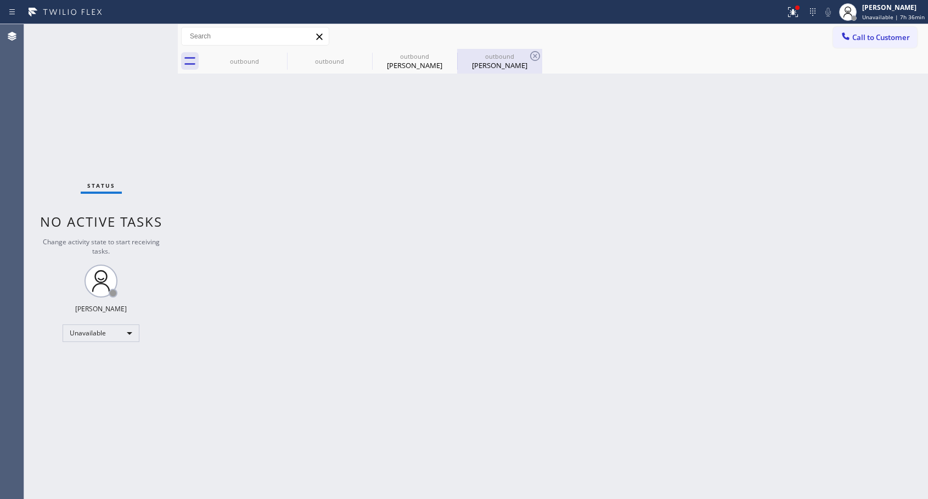
click at [490, 67] on div "[PERSON_NAME]" at bounding box center [499, 65] width 83 height 10
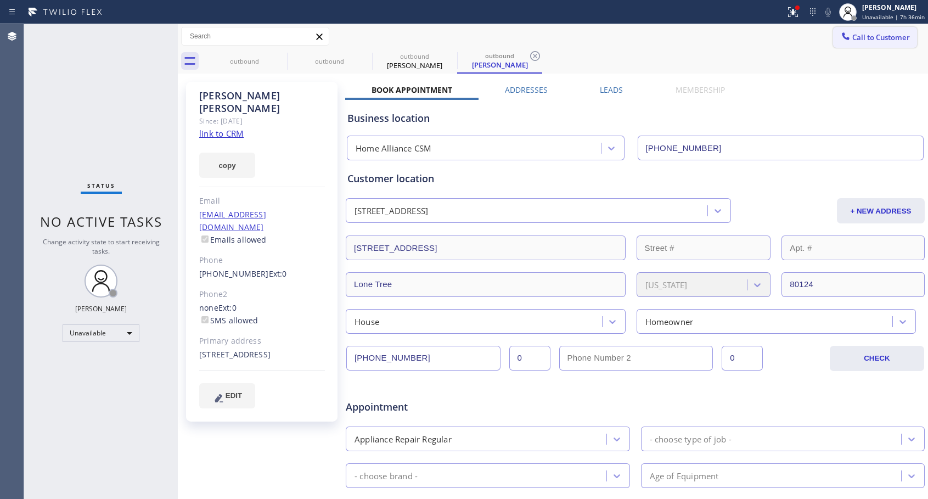
click at [852, 38] on span "Call to Customer" at bounding box center [881, 37] width 58 height 10
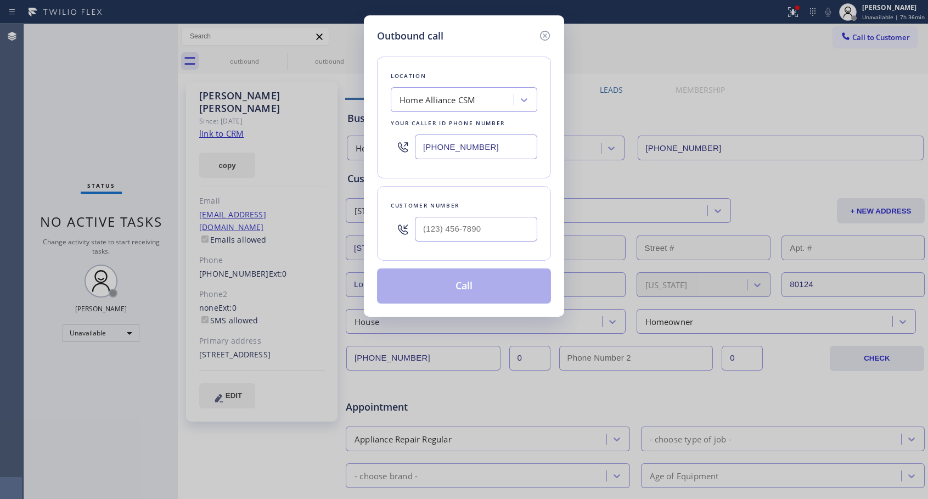
click at [523, 216] on div at bounding box center [476, 229] width 122 height 36
click at [517, 225] on input "(___) ___-____" at bounding box center [476, 229] width 122 height 25
paste input "760) 504-5509"
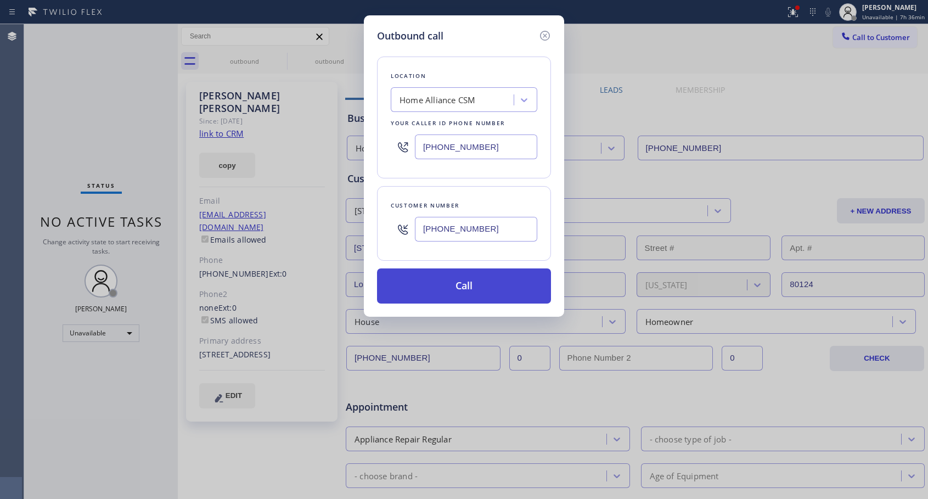
type input "[PHONE_NUMBER]"
click at [478, 286] on button "Call" at bounding box center [464, 285] width 174 height 35
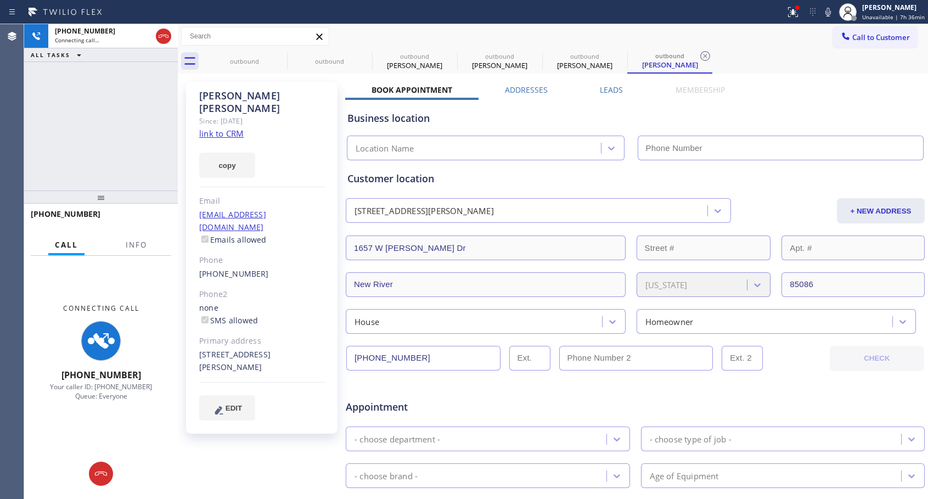
type input "[PHONE_NUMBER]"
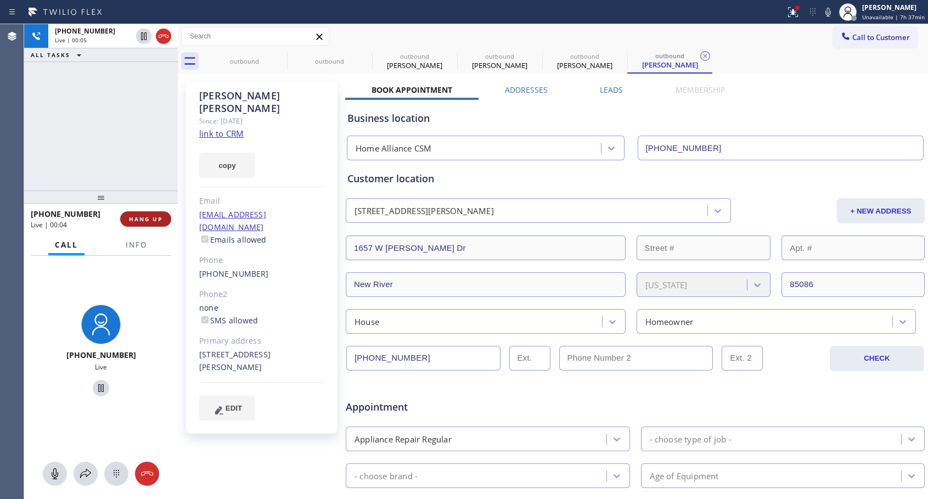
click at [158, 214] on button "HANG UP" at bounding box center [145, 218] width 51 height 15
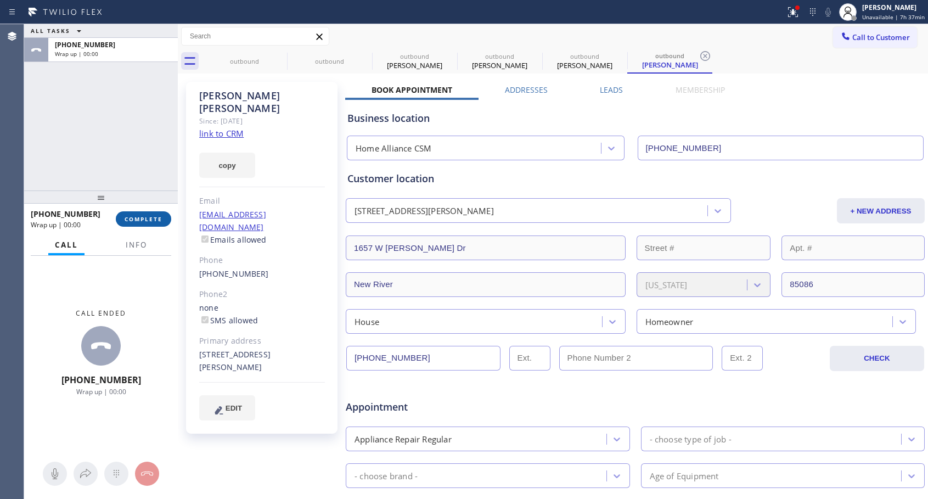
click at [158, 214] on button "COMPLETE" at bounding box center [143, 218] width 55 height 15
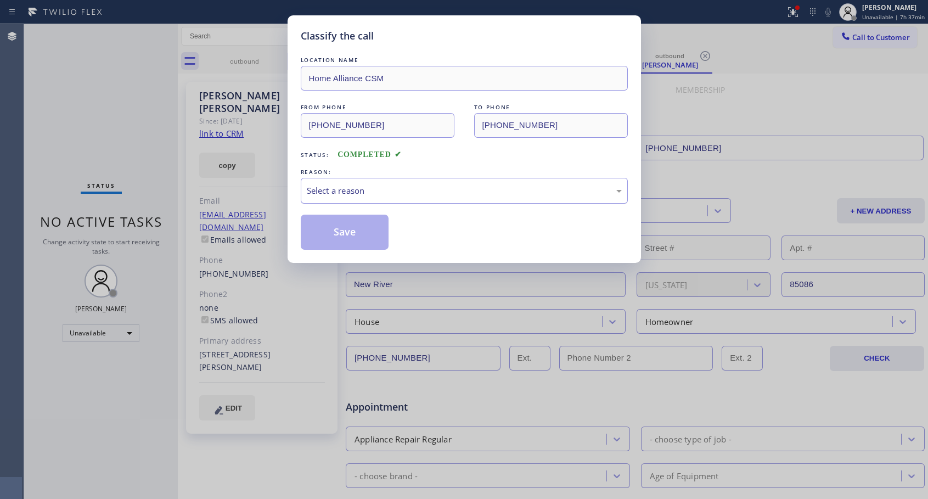
click at [404, 180] on div "Select a reason" at bounding box center [464, 191] width 327 height 26
click at [364, 226] on button "Save" at bounding box center [345, 232] width 88 height 35
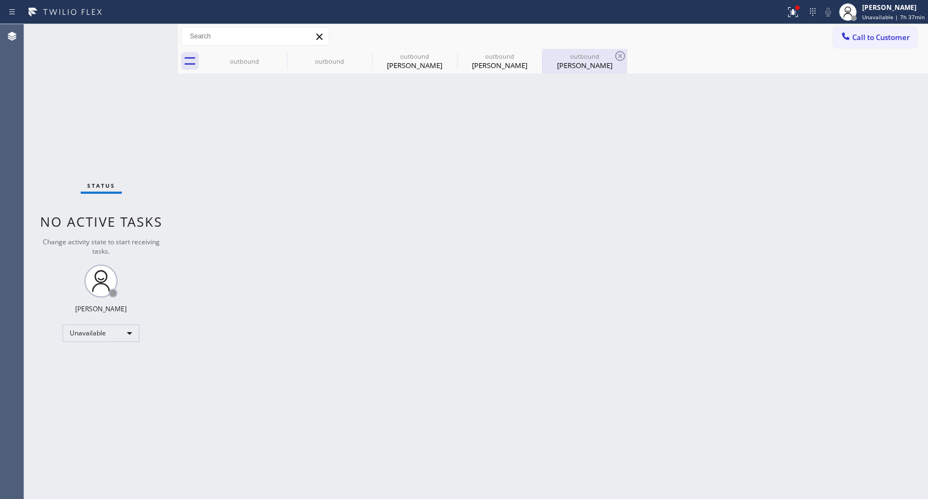
click at [586, 59] on div "outbound" at bounding box center [584, 56] width 83 height 8
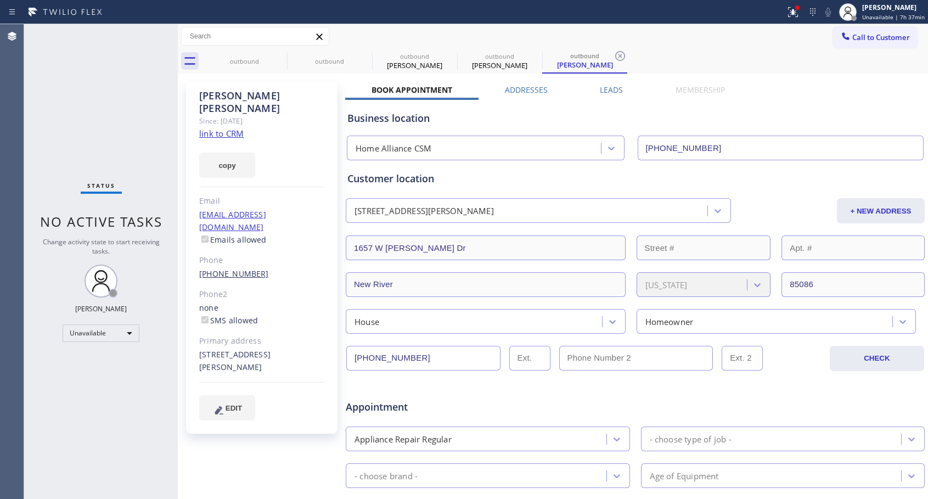
click at [233, 268] on link "[PHONE_NUMBER]" at bounding box center [234, 273] width 70 height 10
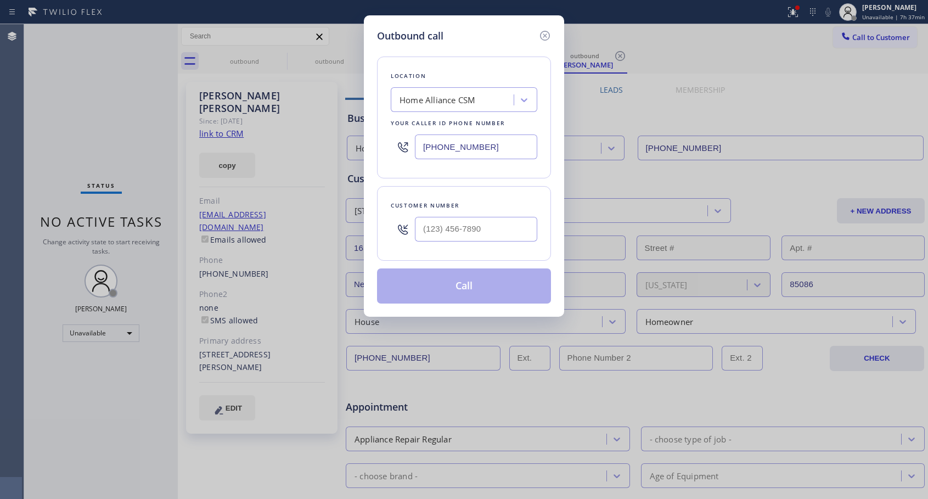
type input "[PHONE_NUMBER]"
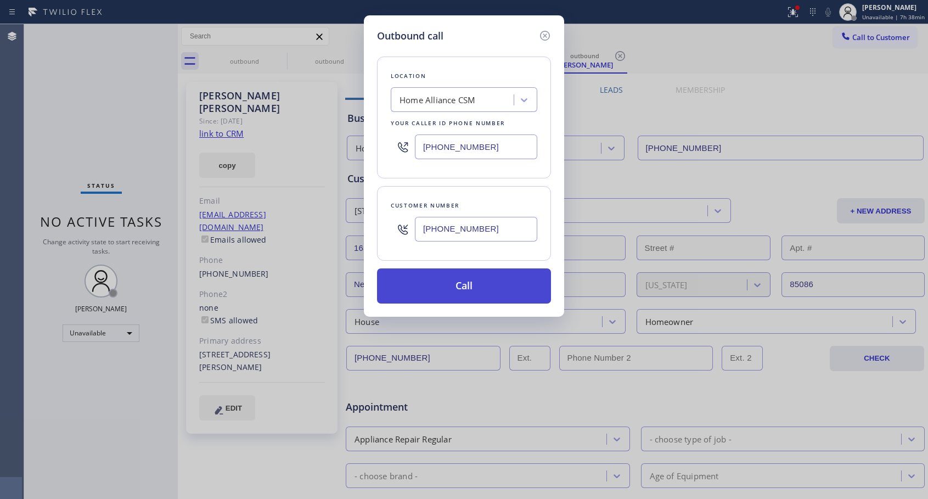
click at [505, 295] on button "Call" at bounding box center [464, 285] width 174 height 35
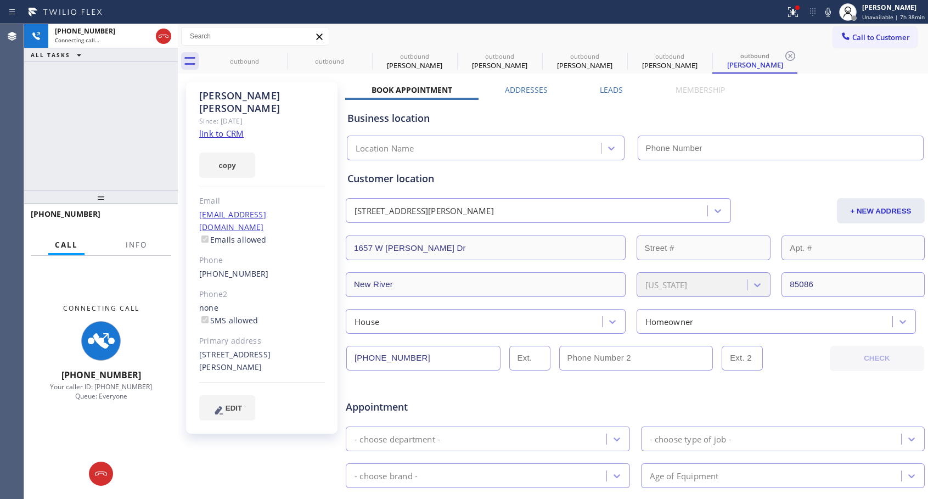
type input "[PHONE_NUMBER]"
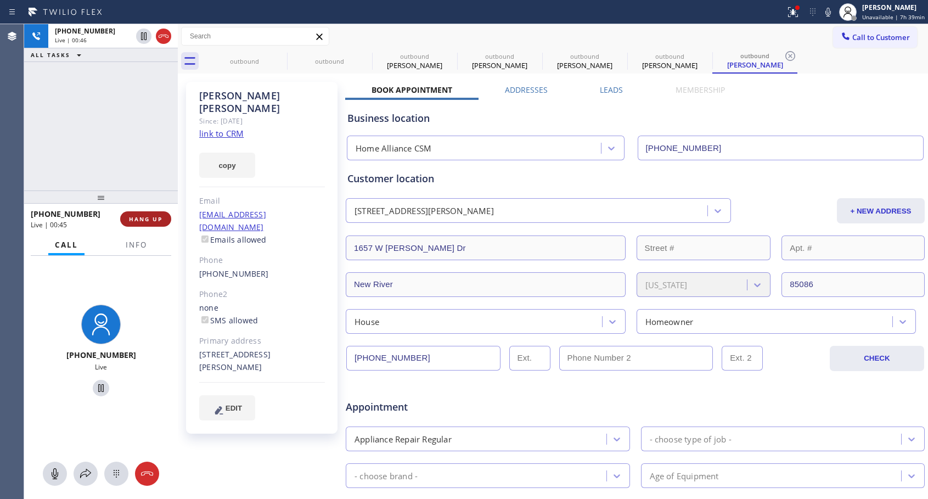
click at [160, 216] on span "HANG UP" at bounding box center [145, 219] width 33 height 8
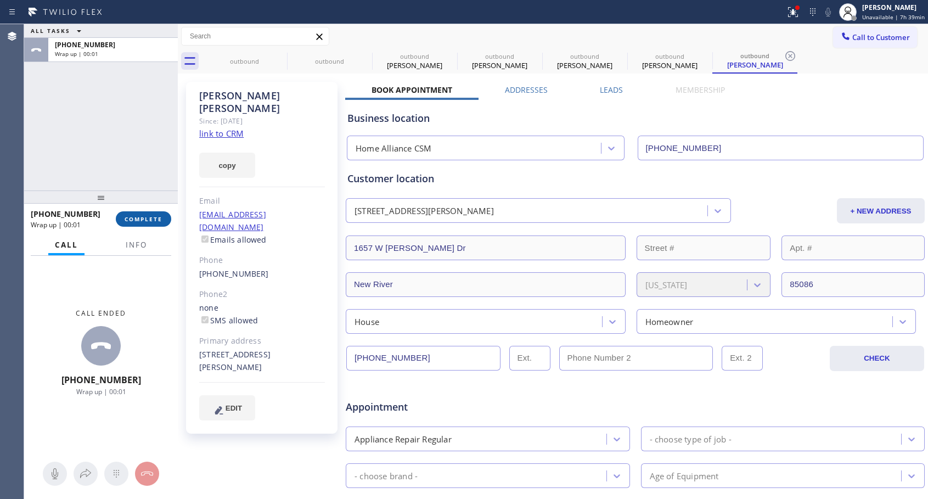
click at [160, 216] on span "COMPLETE" at bounding box center [144, 219] width 38 height 8
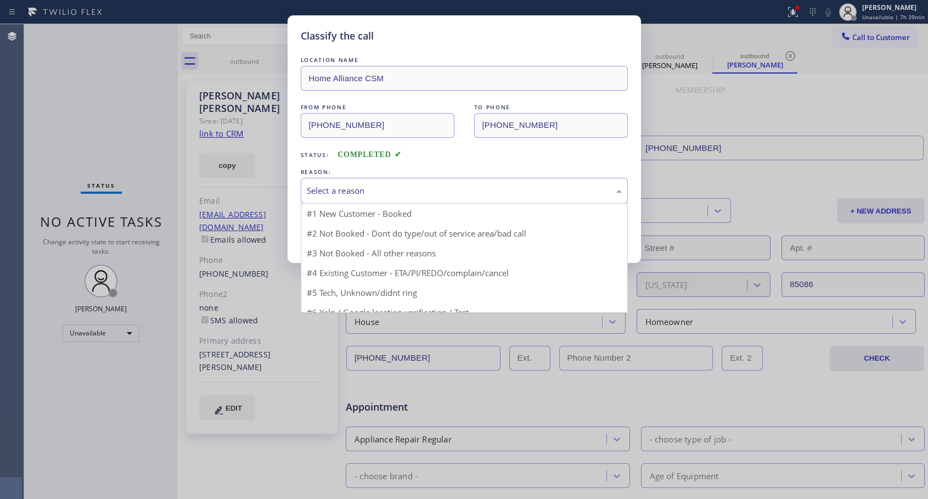
click at [379, 192] on div "Select a reason" at bounding box center [464, 190] width 315 height 13
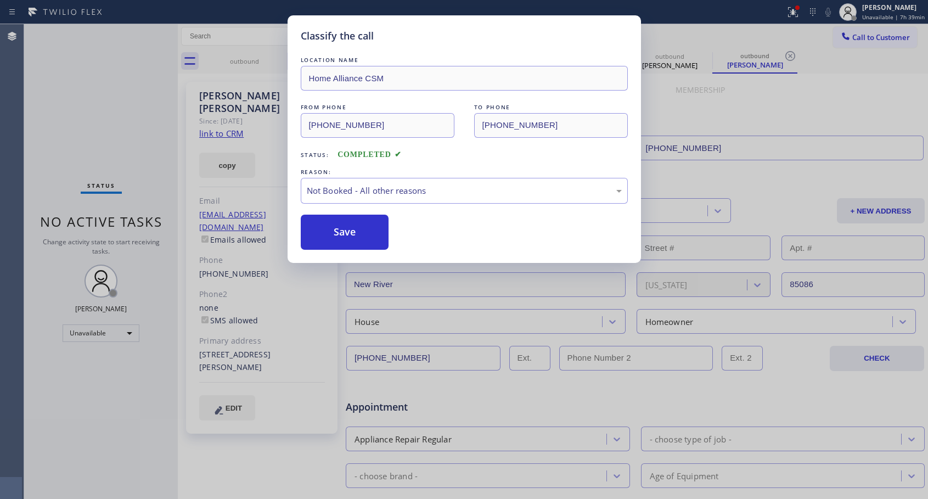
click at [338, 229] on button "Save" at bounding box center [345, 232] width 88 height 35
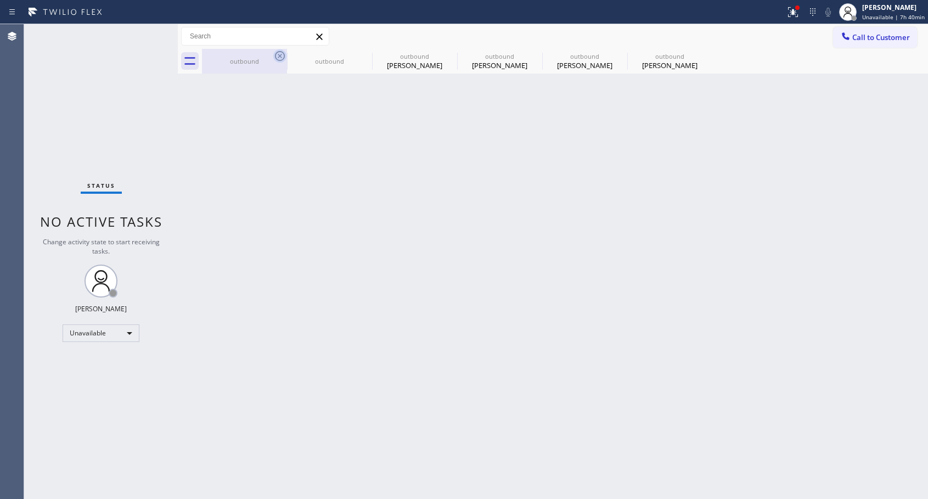
click at [281, 55] on icon at bounding box center [280, 56] width 10 height 10
click at [0, 0] on icon at bounding box center [0, 0] width 0 height 0
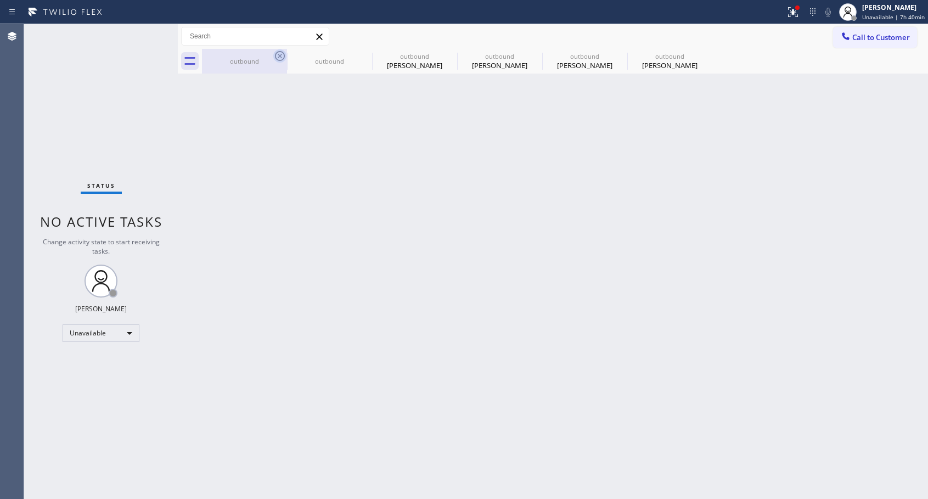
click at [0, 0] on icon at bounding box center [0, 0] width 0 height 0
click at [281, 55] on div "outbound outbound outbound [PERSON_NAME] outbound [PERSON_NAME] outbound [PERSO…" at bounding box center [565, 61] width 726 height 25
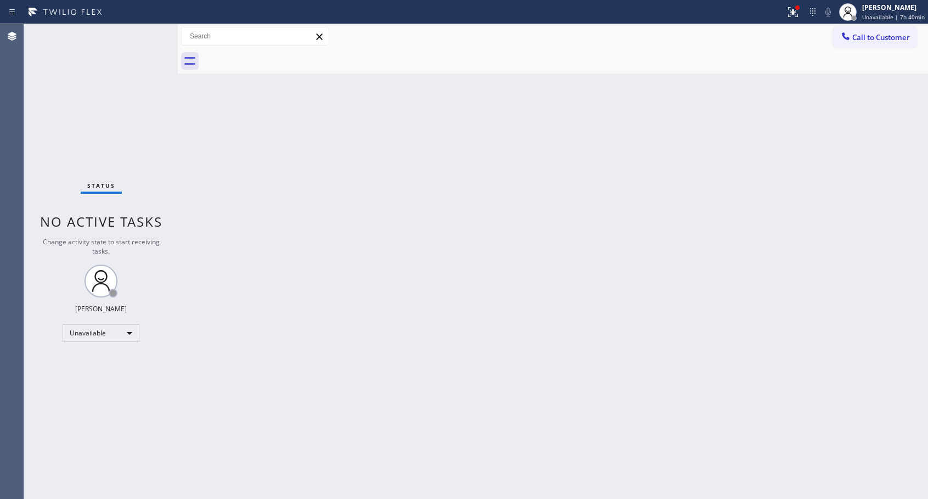
click at [281, 55] on div at bounding box center [565, 61] width 726 height 25
drag, startPoint x: 860, startPoint y: 39, endPoint x: 571, endPoint y: 205, distance: 332.9
click at [860, 40] on span "Call to Customer" at bounding box center [881, 37] width 58 height 10
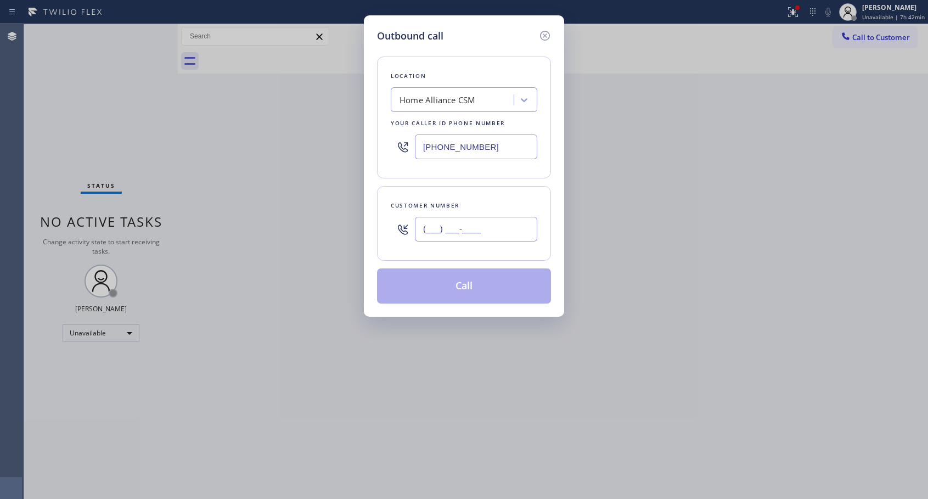
click at [518, 234] on input "(___) ___-____" at bounding box center [476, 229] width 122 height 25
paste input "949) 637-1425"
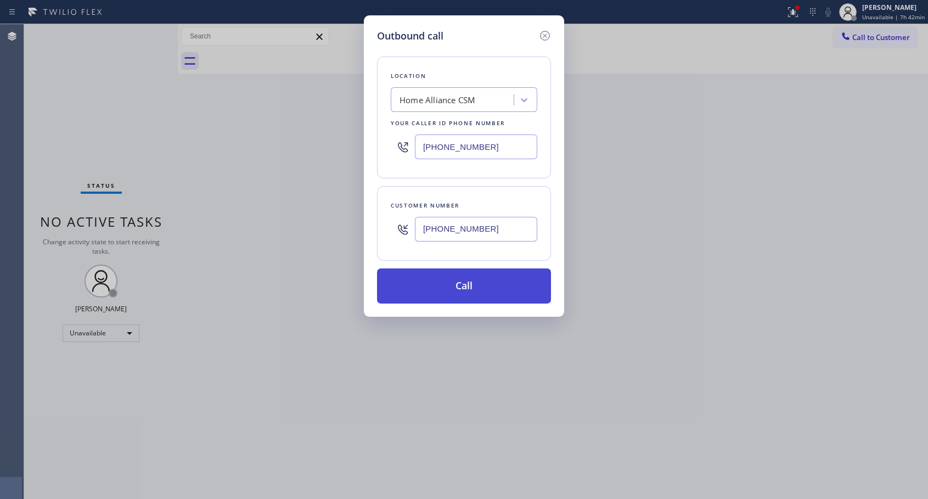
type input "[PHONE_NUMBER]"
click at [481, 282] on button "Call" at bounding box center [464, 285] width 174 height 35
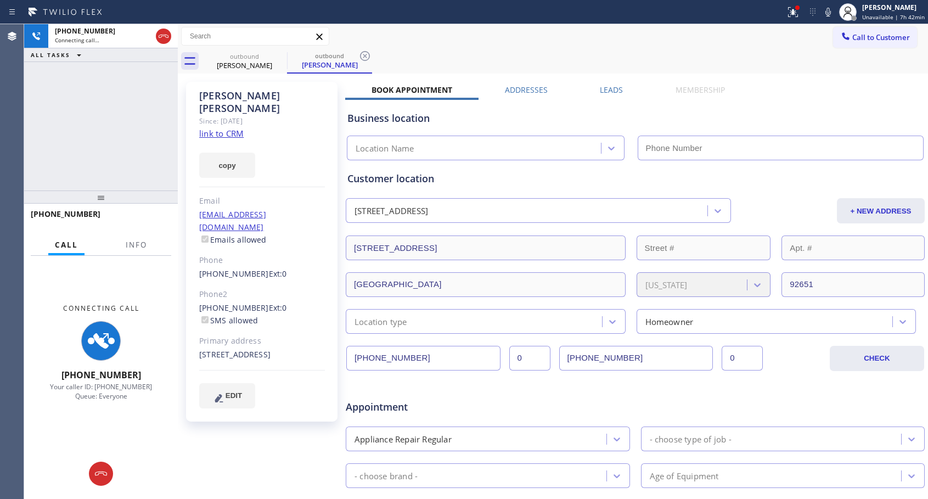
type input "[PHONE_NUMBER]"
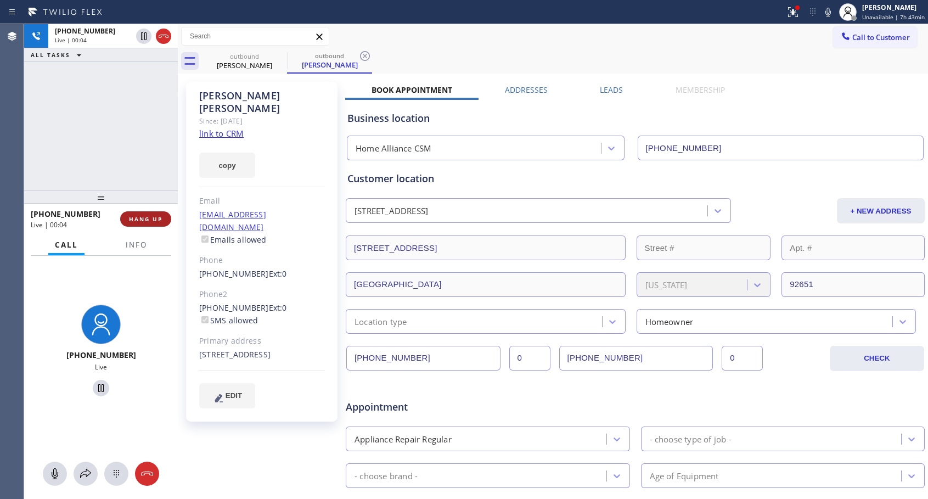
click at [155, 218] on span "HANG UP" at bounding box center [145, 219] width 33 height 8
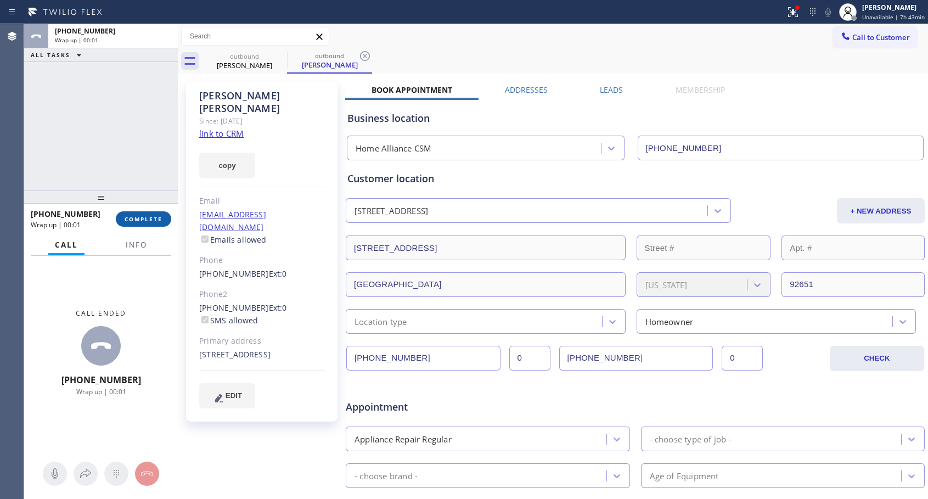
click at [155, 218] on span "COMPLETE" at bounding box center [144, 219] width 38 height 8
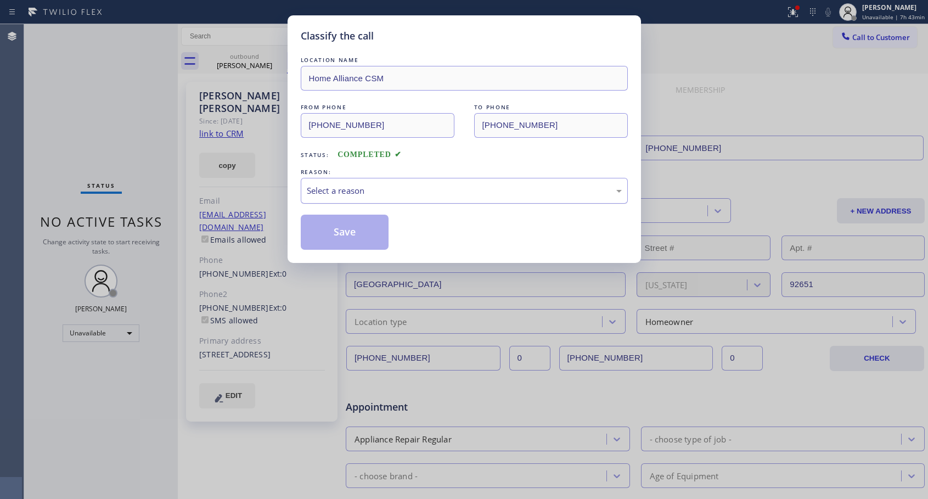
click at [377, 186] on div "Select a reason" at bounding box center [464, 190] width 315 height 13
click at [358, 230] on button "Save" at bounding box center [345, 232] width 88 height 35
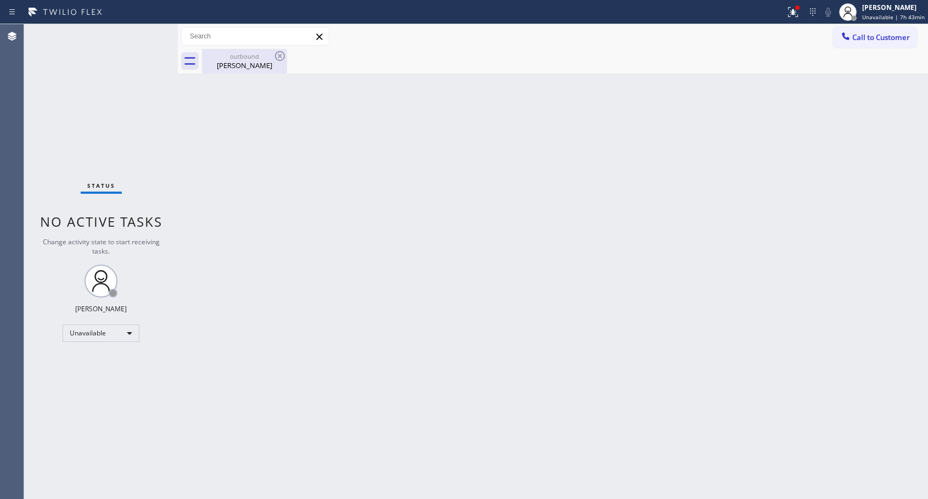
click at [243, 68] on div "[PERSON_NAME]" at bounding box center [244, 65] width 83 height 10
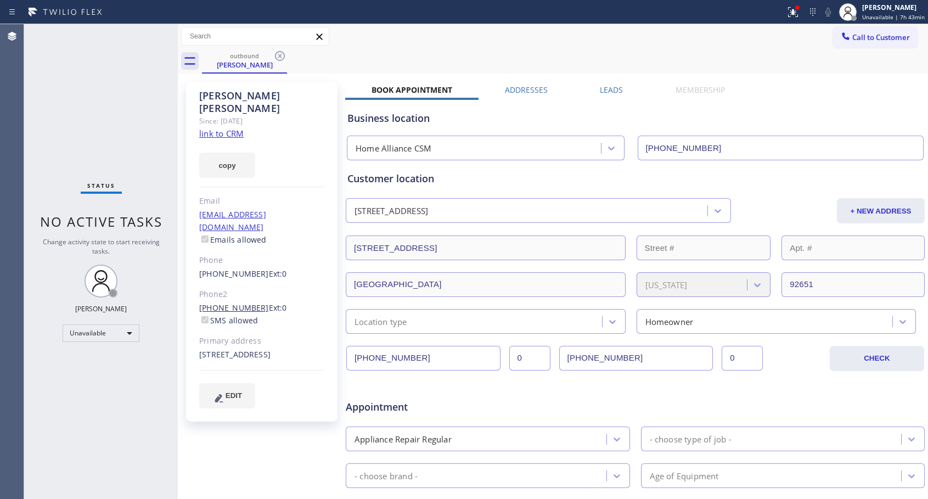
click at [249, 302] on link "[PHONE_NUMBER]" at bounding box center [234, 307] width 70 height 10
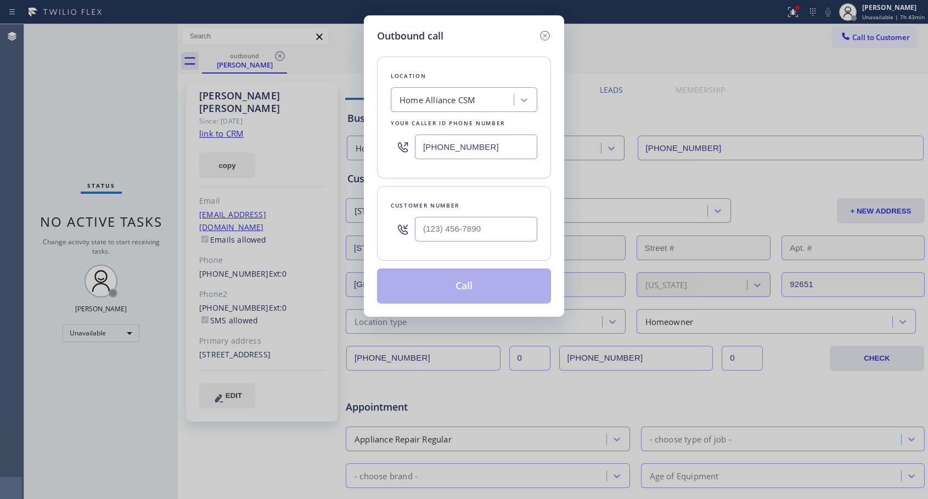
type input "[PHONE_NUMBER]"
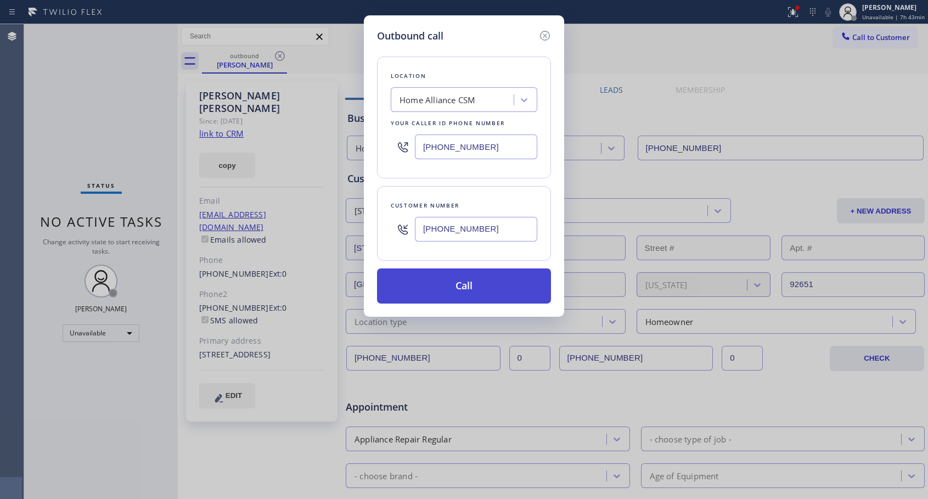
click at [450, 284] on button "Call" at bounding box center [464, 285] width 174 height 35
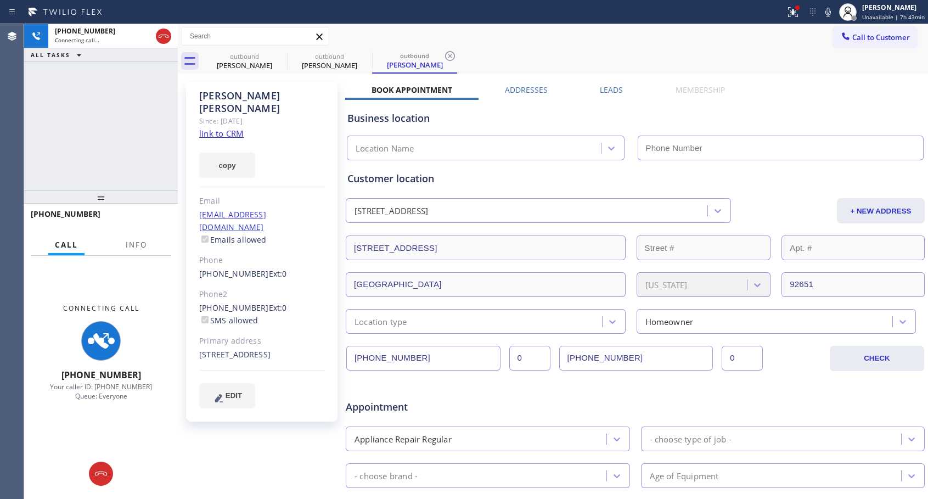
type input "[PHONE_NUMBER]"
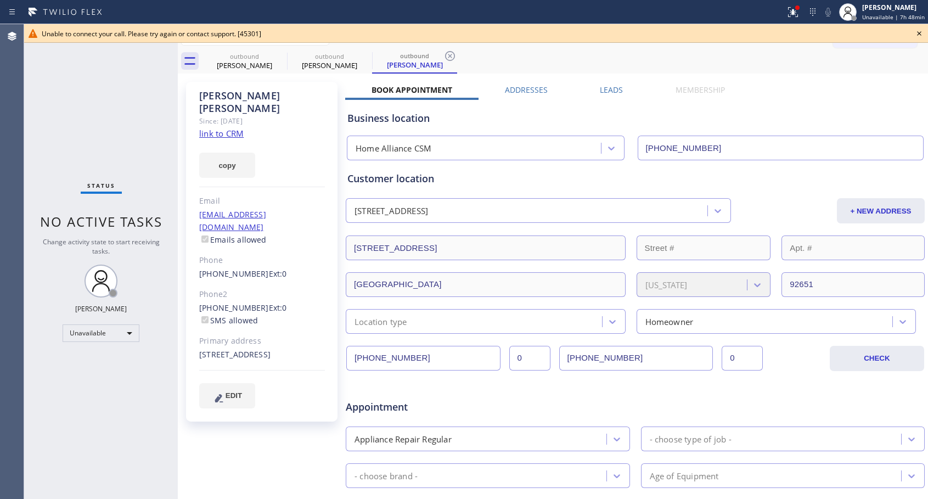
click at [918, 31] on icon at bounding box center [919, 33] width 13 height 13
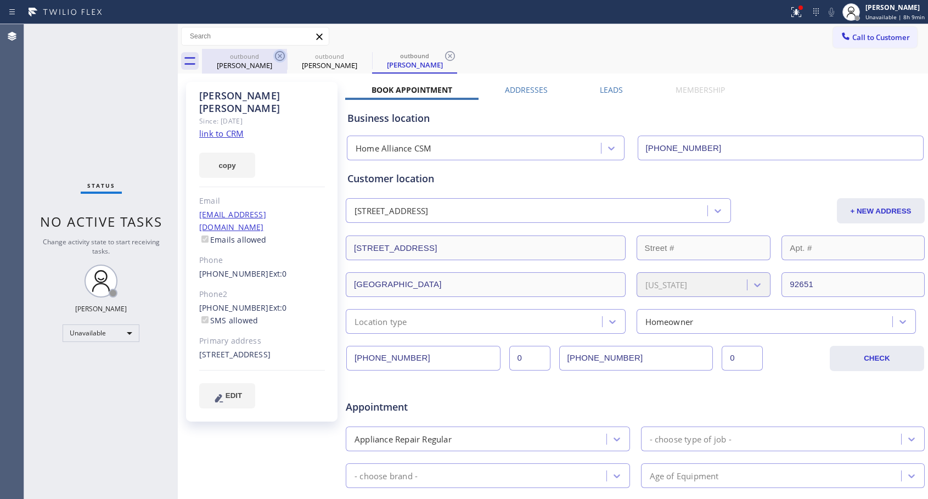
click at [281, 55] on icon at bounding box center [280, 56] width 10 height 10
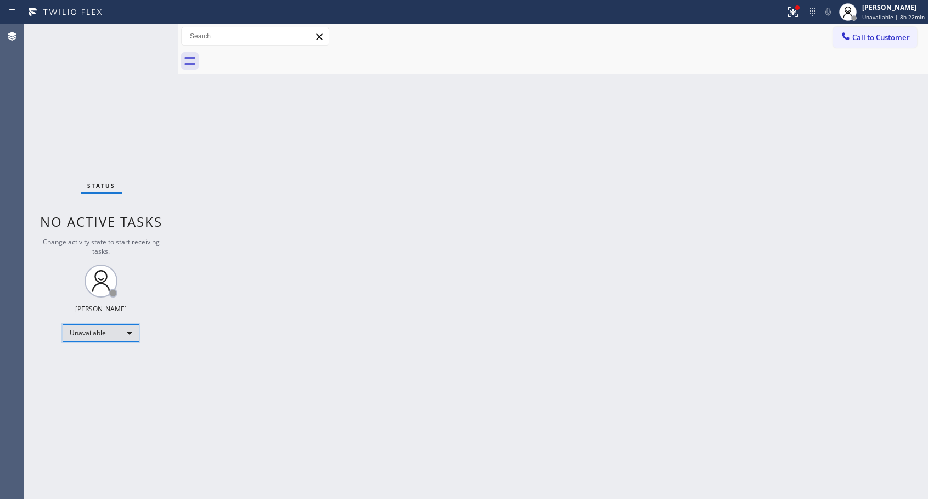
click at [100, 332] on div "Unavailable" at bounding box center [101, 333] width 77 height 18
click at [100, 348] on li "Offline" at bounding box center [100, 348] width 75 height 13
click at [889, 14] on span "Offline | 1s" at bounding box center [886, 17] width 30 height 8
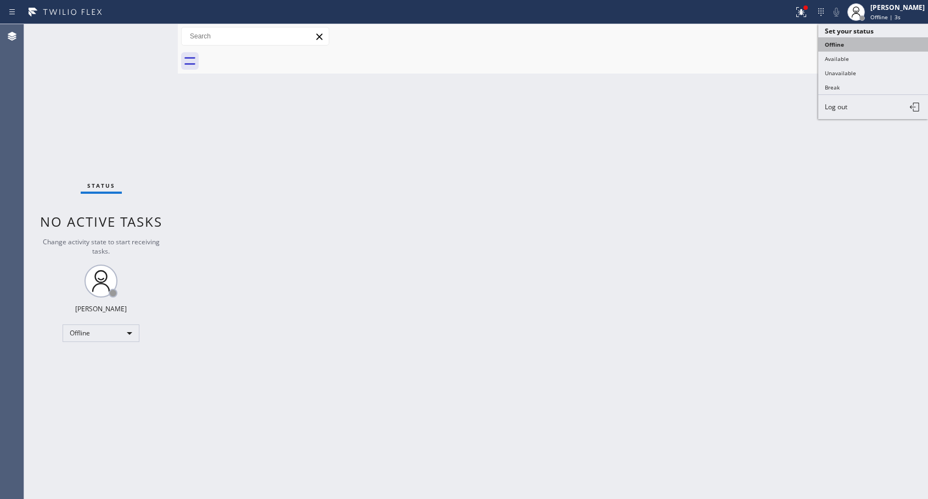
click at [878, 44] on button "Offline" at bounding box center [873, 44] width 110 height 14
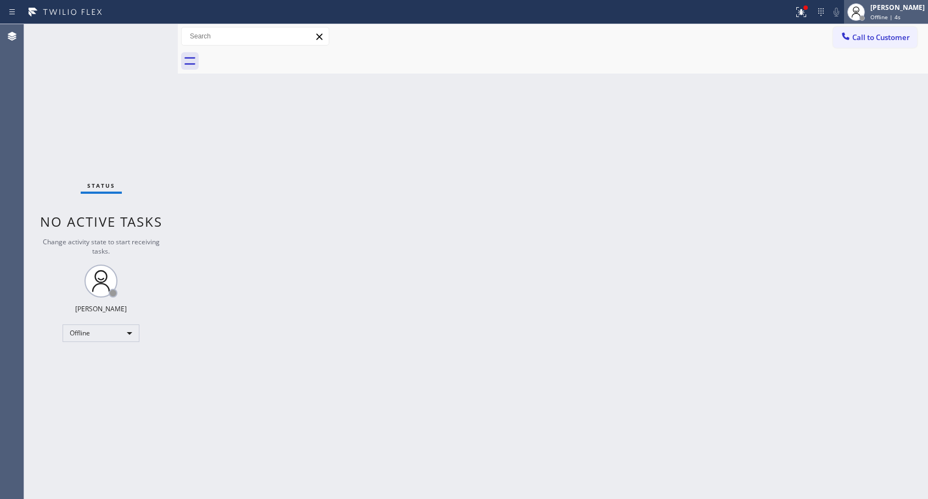
click at [895, 15] on span "Offline | 4s" at bounding box center [886, 17] width 30 height 8
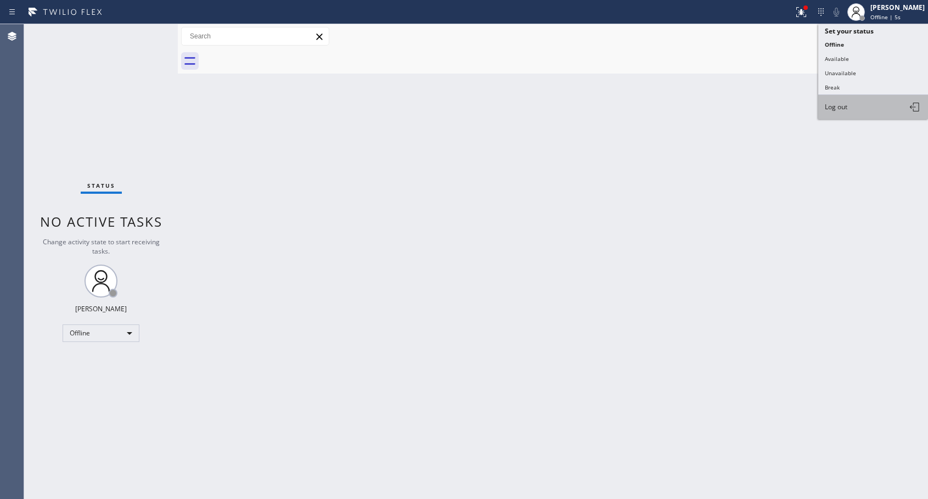
click at [832, 109] on span "Log out" at bounding box center [836, 106] width 23 height 9
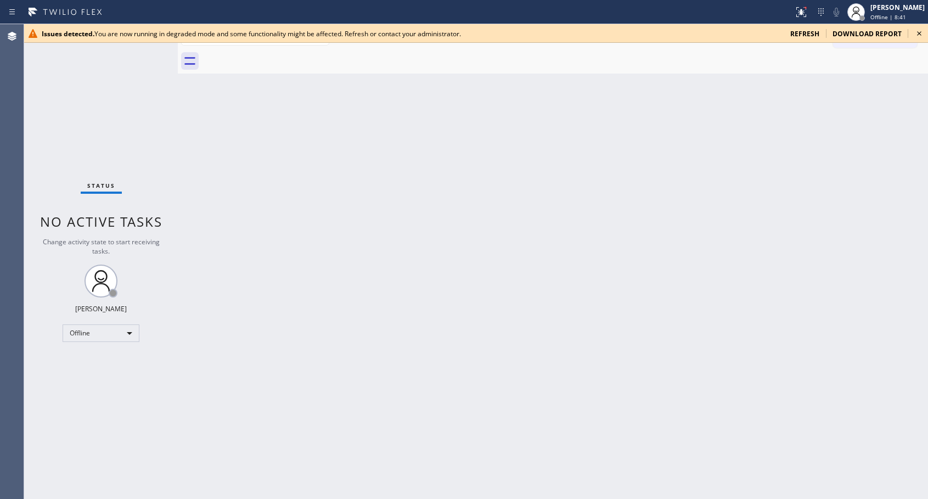
click at [918, 33] on icon at bounding box center [919, 33] width 13 height 13
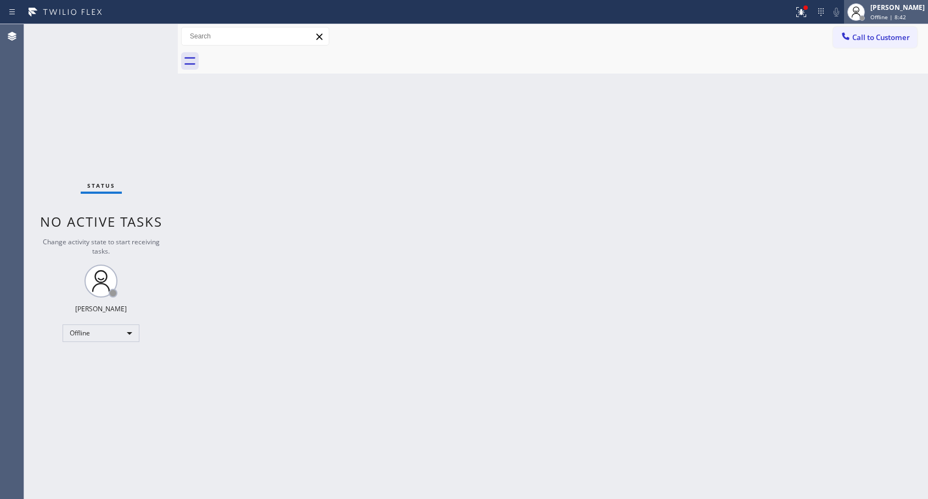
click at [900, 18] on span "Offline | 8:42" at bounding box center [889, 17] width 36 height 8
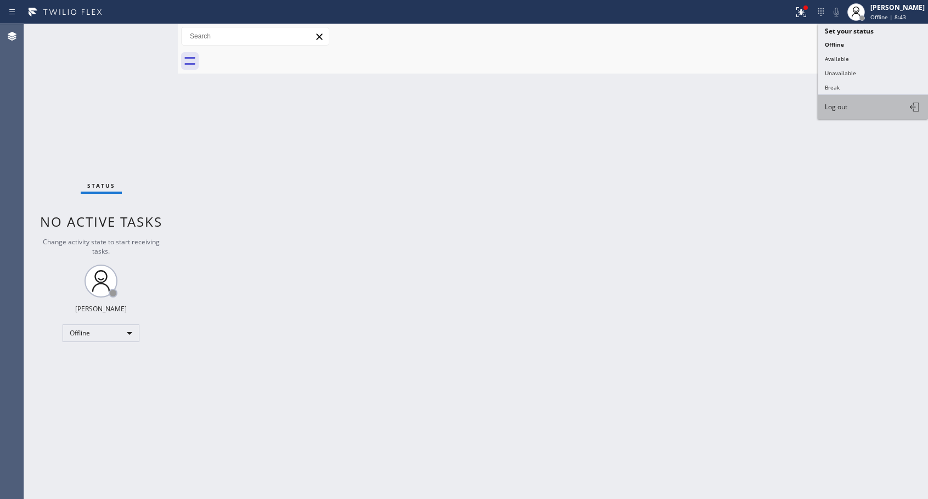
click at [852, 105] on button "Log out" at bounding box center [873, 107] width 110 height 24
